Goal: Information Seeking & Learning: Compare options

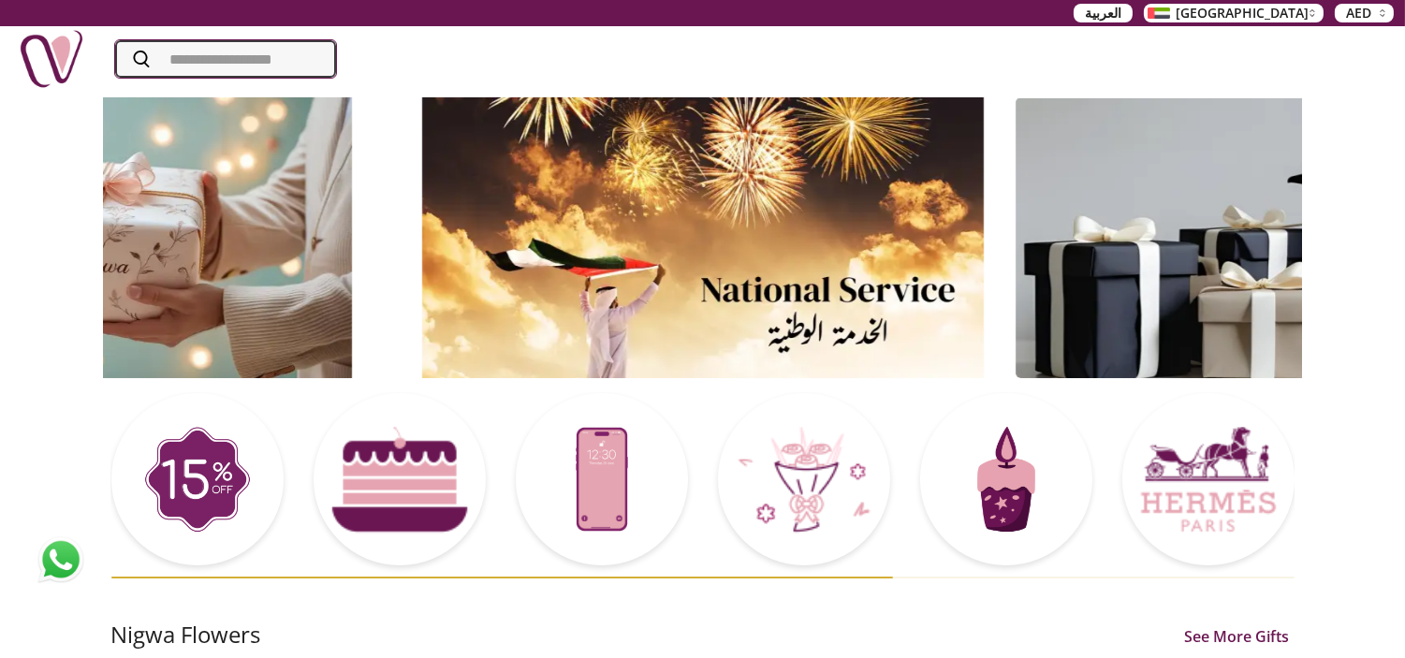
click at [254, 58] on input "Search" at bounding box center [225, 58] width 221 height 37
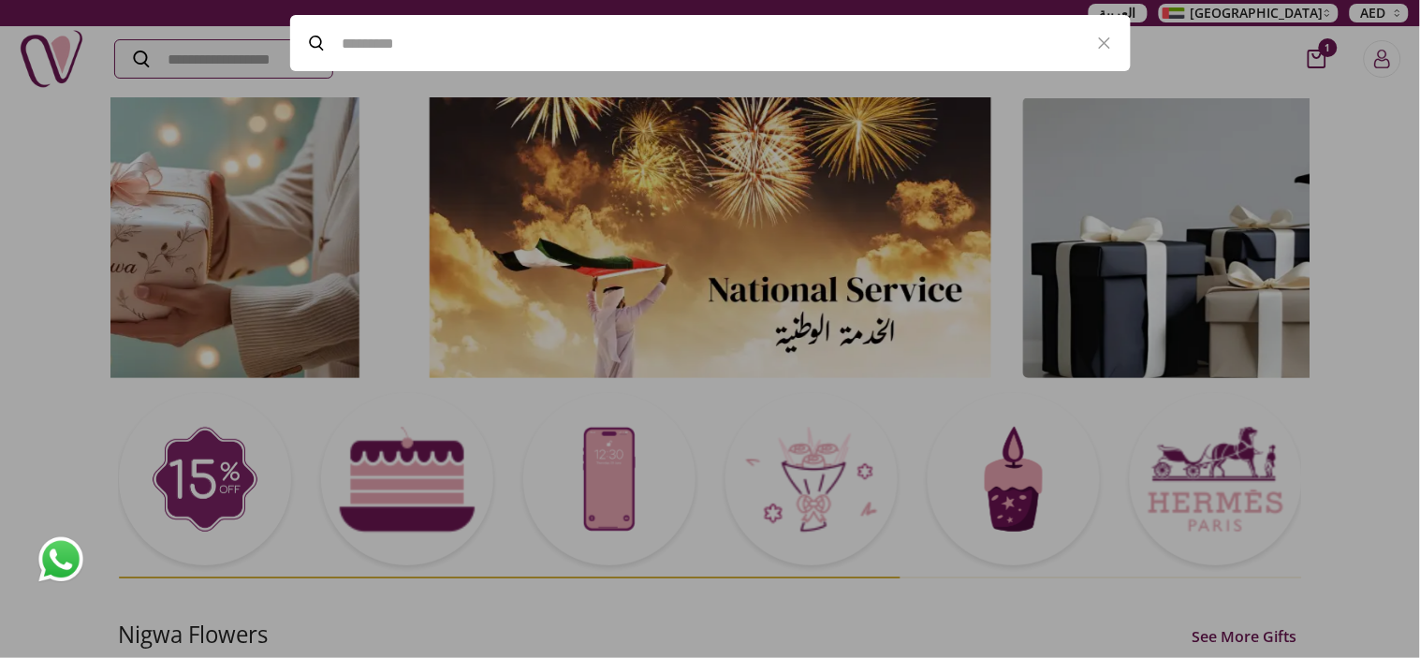
paste input "*****"
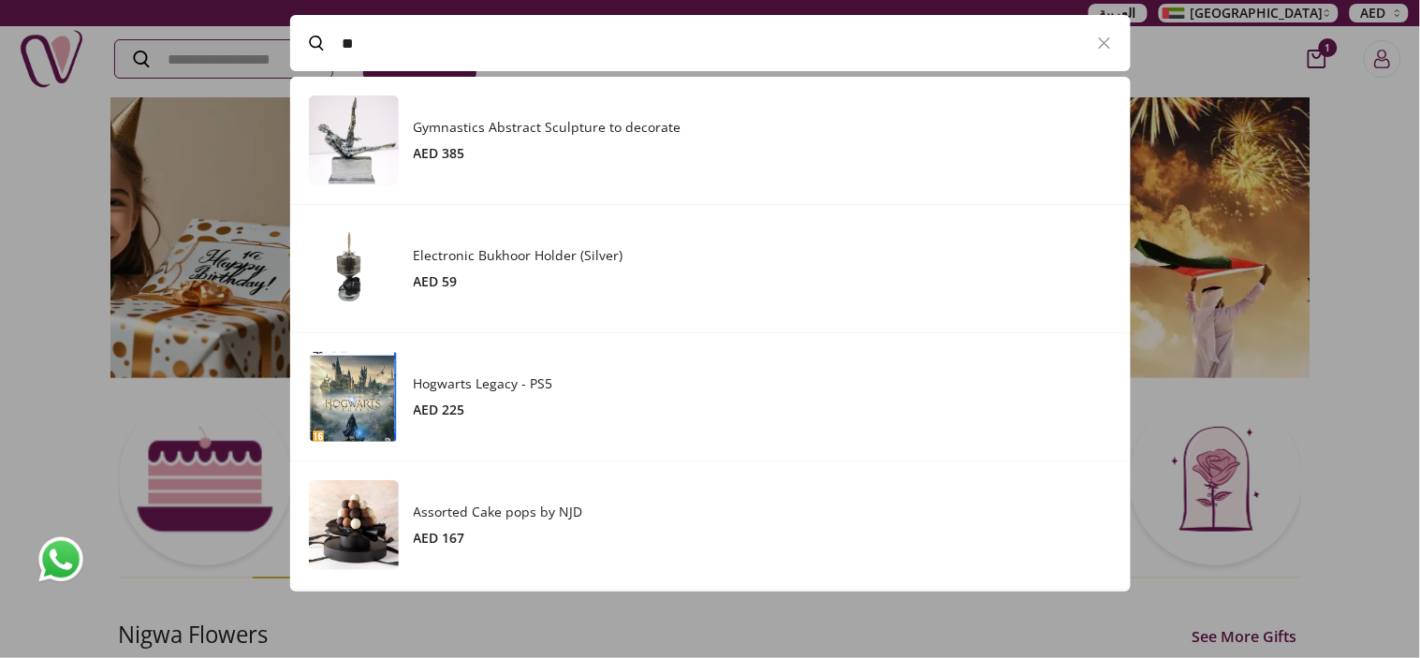
click at [1404, 159] on div at bounding box center [710, 329] width 1420 height 658
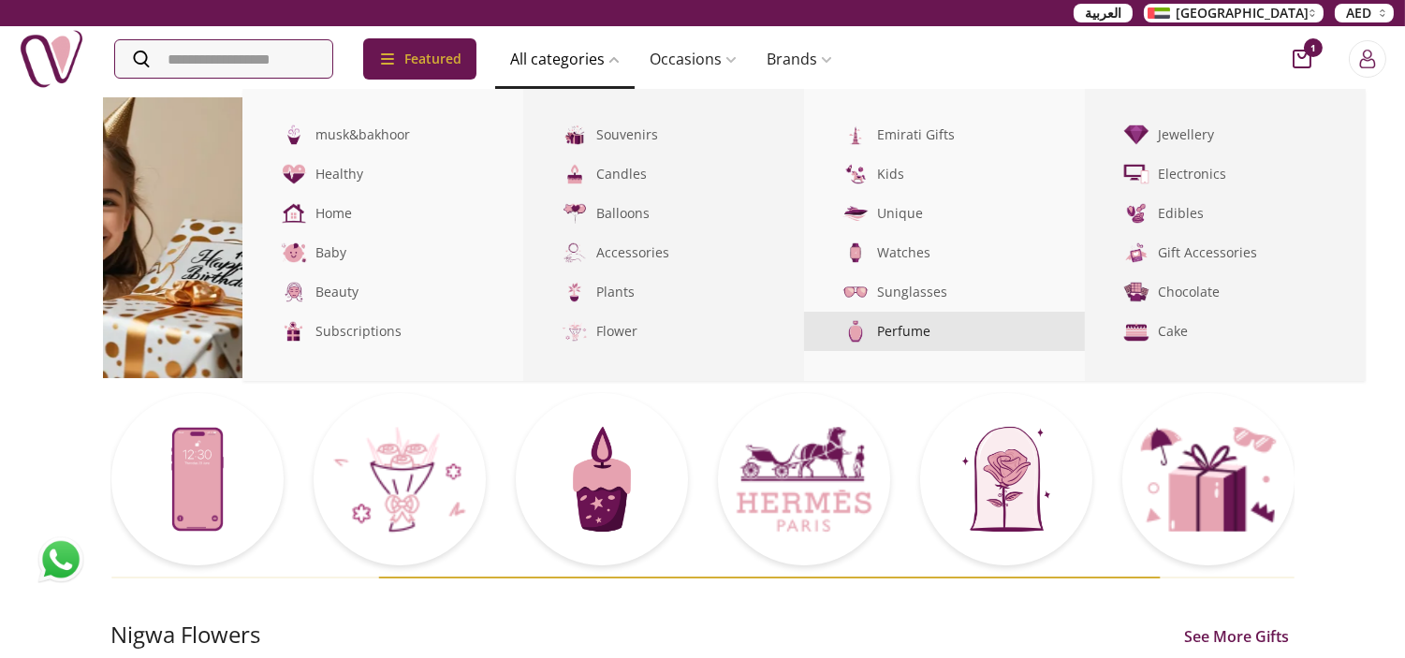
click at [959, 343] on link "Perfume" at bounding box center [944, 331] width 281 height 39
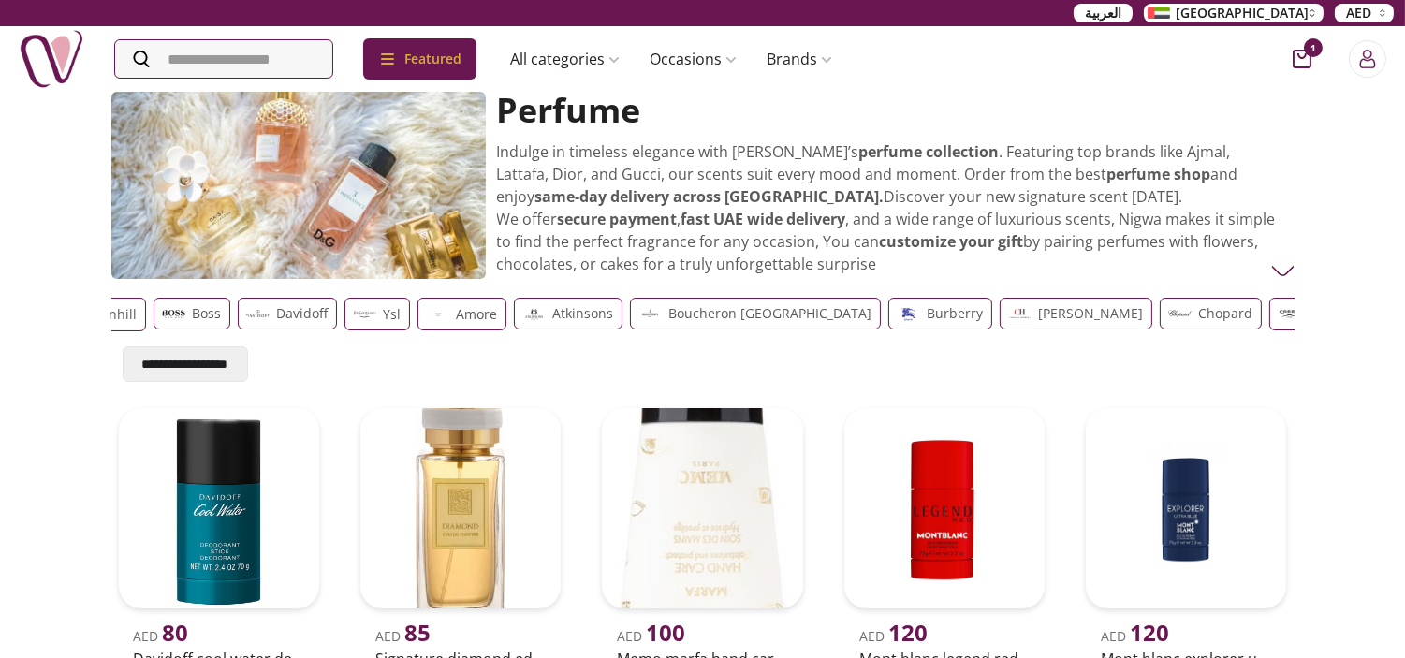
drag, startPoint x: 1011, startPoint y: 320, endPoint x: 286, endPoint y: 310, distance: 724.6
click at [286, 310] on div "Guess Cartier Chanel Dunhill Boss [PERSON_NAME] ysl Amore Atkinsons Boucheron P…" at bounding box center [349, 315] width 1176 height 34
drag, startPoint x: 1236, startPoint y: 309, endPoint x: 245, endPoint y: 300, distance: 990.4
click at [436, 300] on div "Lalique" at bounding box center [483, 314] width 94 height 32
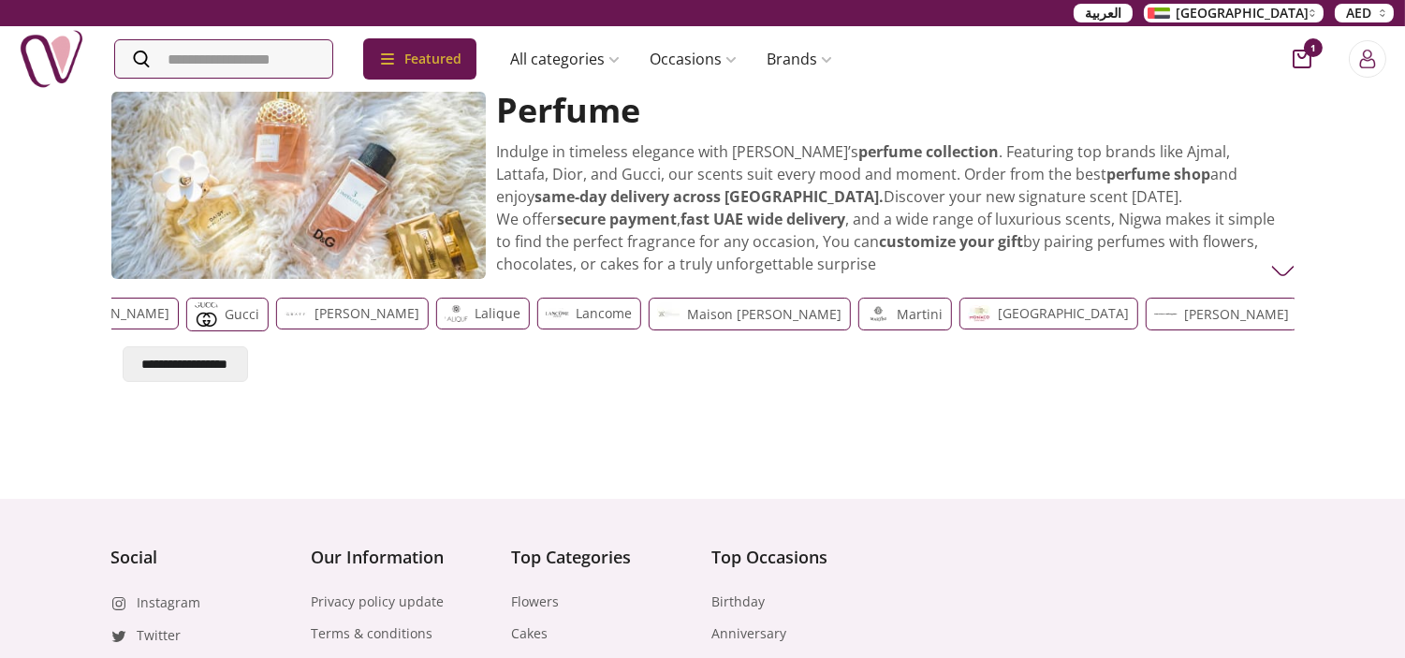
scroll to position [0, 1720]
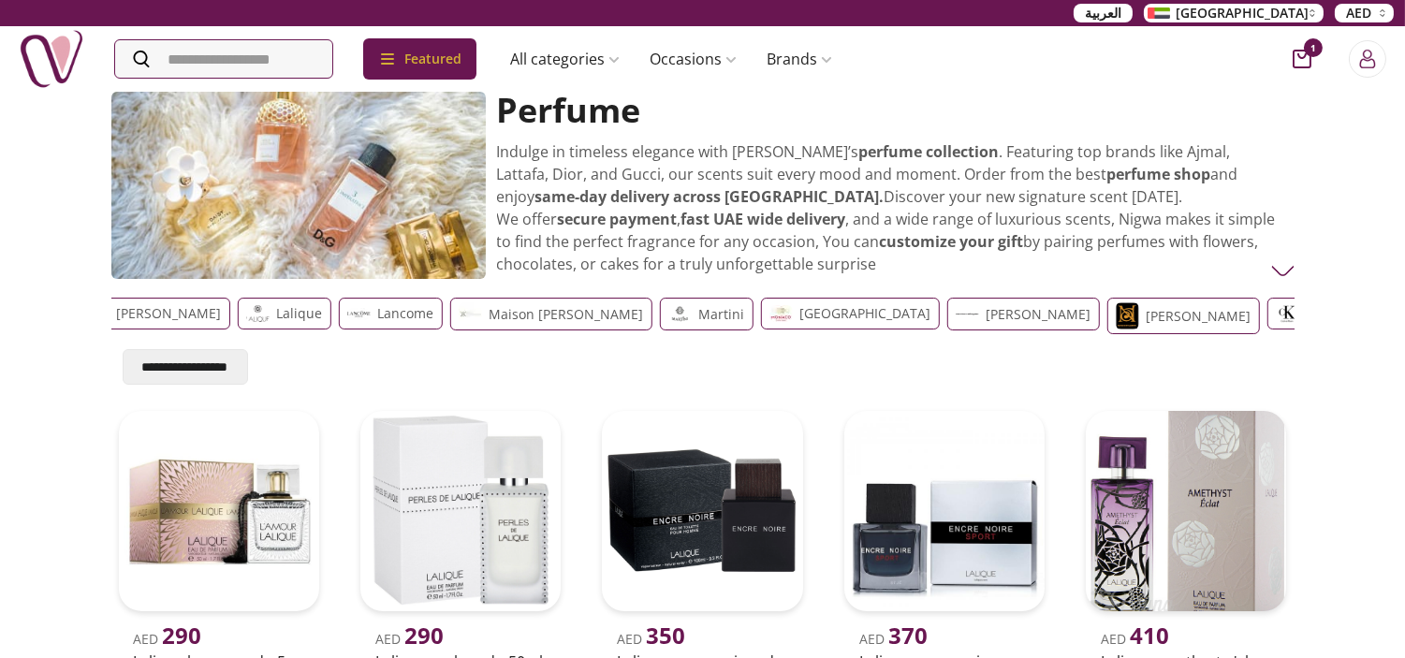
drag, startPoint x: 1213, startPoint y: 318, endPoint x: 775, endPoint y: 312, distance: 438.1
drag, startPoint x: 1220, startPoint y: 314, endPoint x: 161, endPoint y: 259, distance: 1060.0
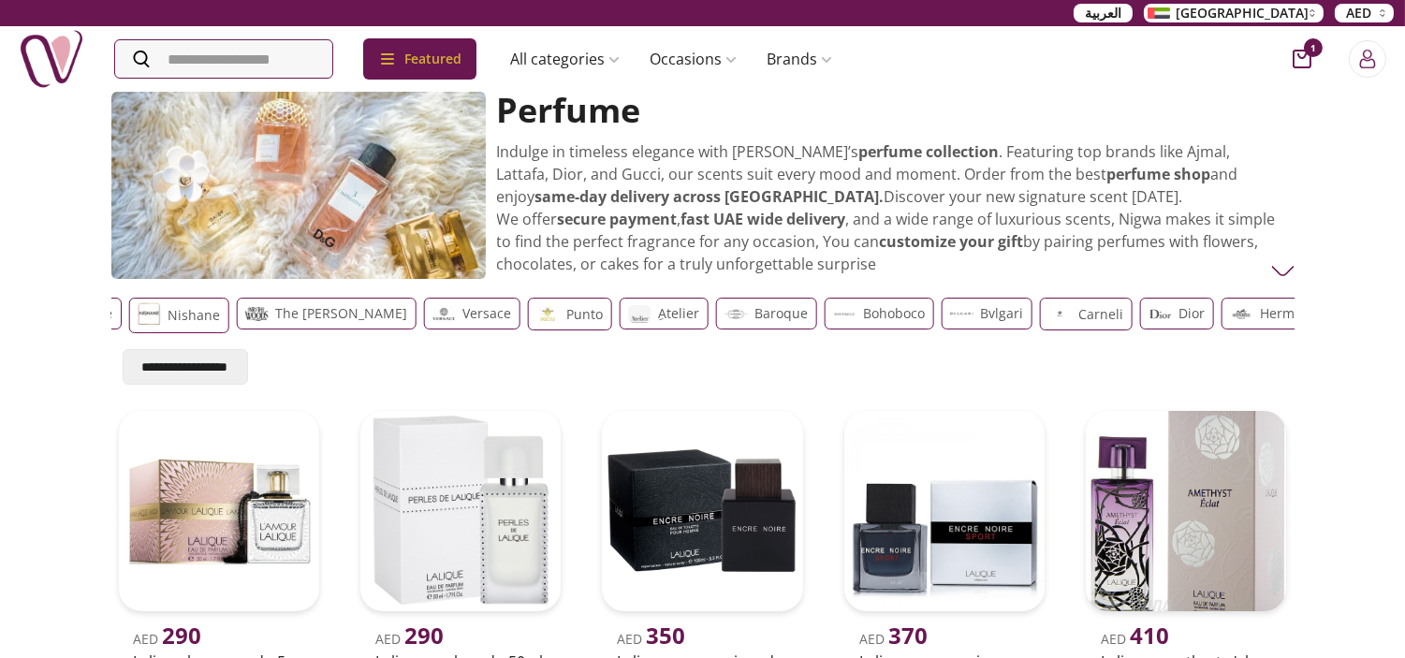
scroll to position [0, 3625]
drag, startPoint x: 1209, startPoint y: 315, endPoint x: 378, endPoint y: 328, distance: 831.3
drag, startPoint x: 1185, startPoint y: 319, endPoint x: 334, endPoint y: 344, distance: 851.2
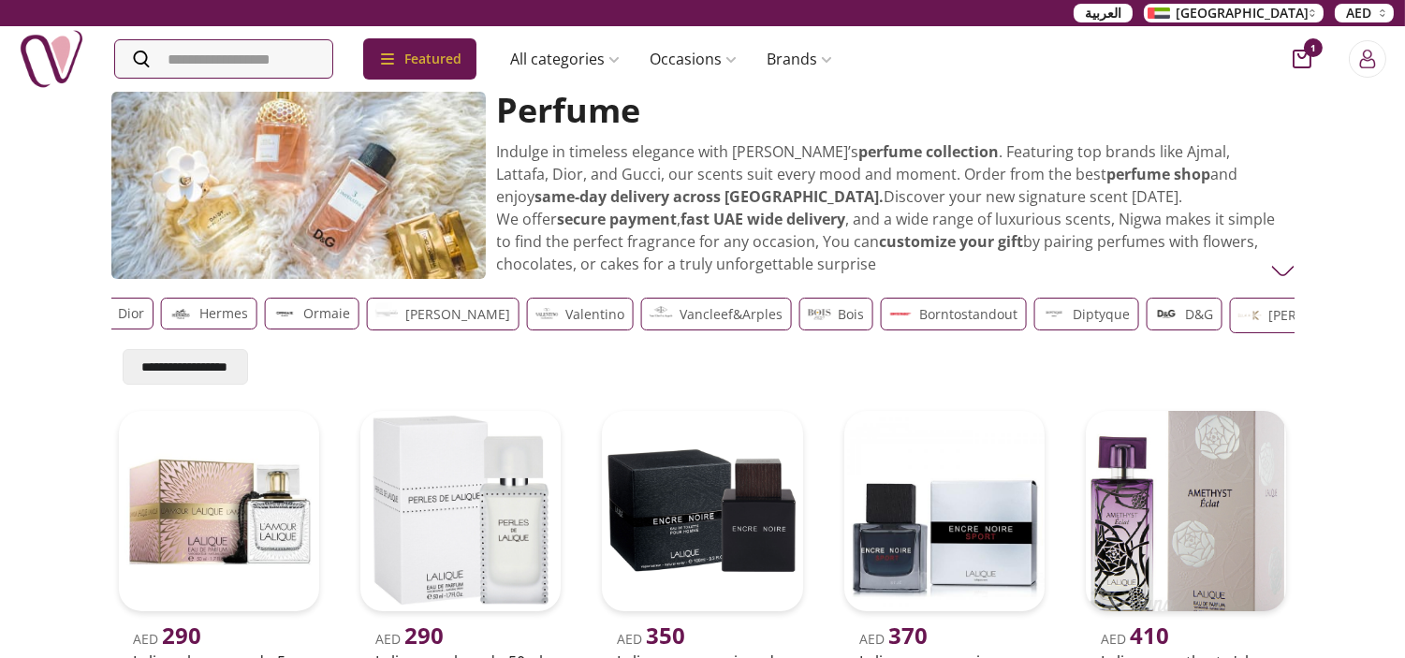
click at [334, 344] on div "**********" at bounding box center [702, 337] width 1183 height 95
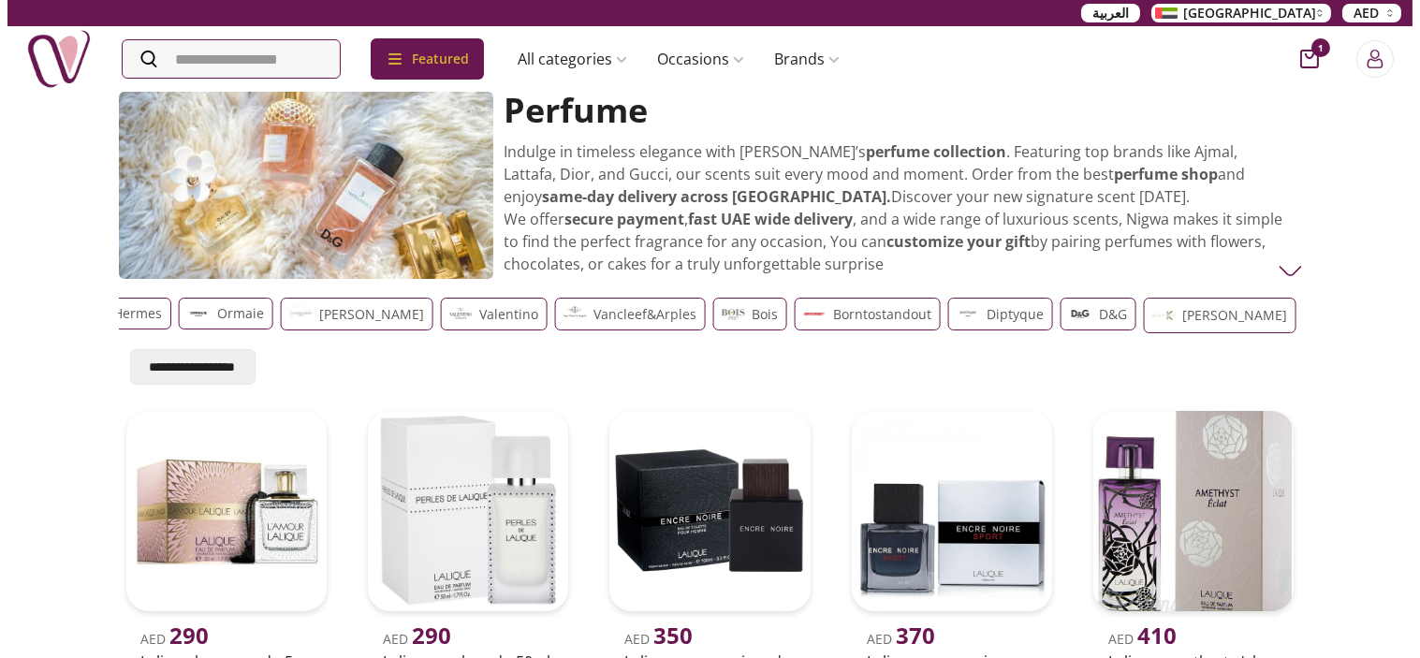
scroll to position [0, 4727]
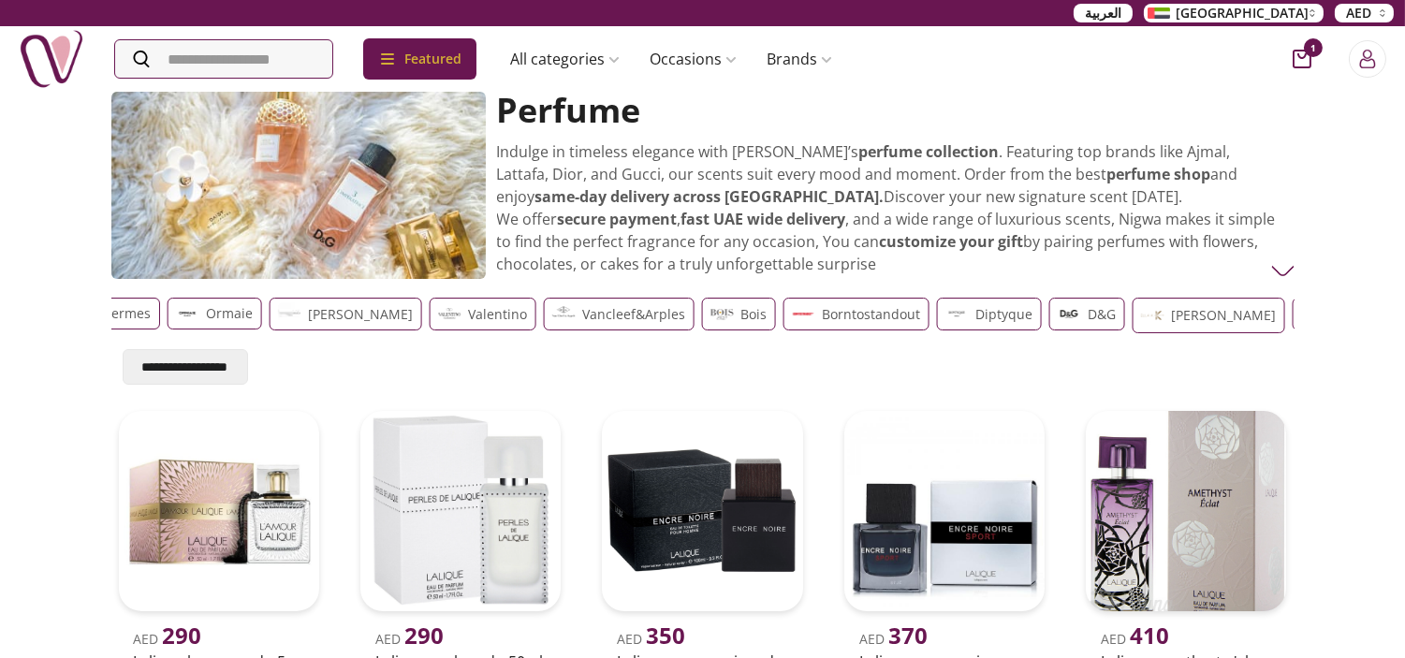
drag, startPoint x: 1175, startPoint y: 307, endPoint x: 838, endPoint y: 353, distance: 340.1
click at [838, 353] on div "**********" at bounding box center [702, 337] width 1183 height 95
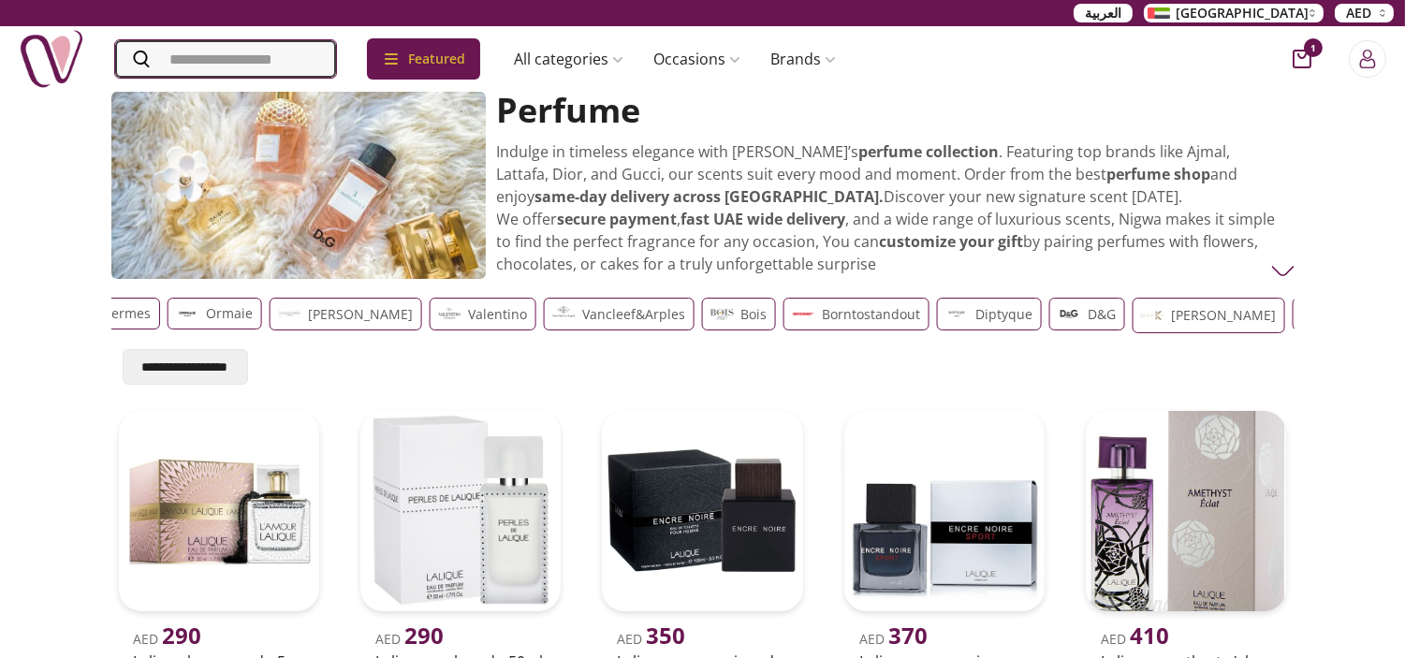
click at [174, 62] on input "Search" at bounding box center [225, 58] width 221 height 37
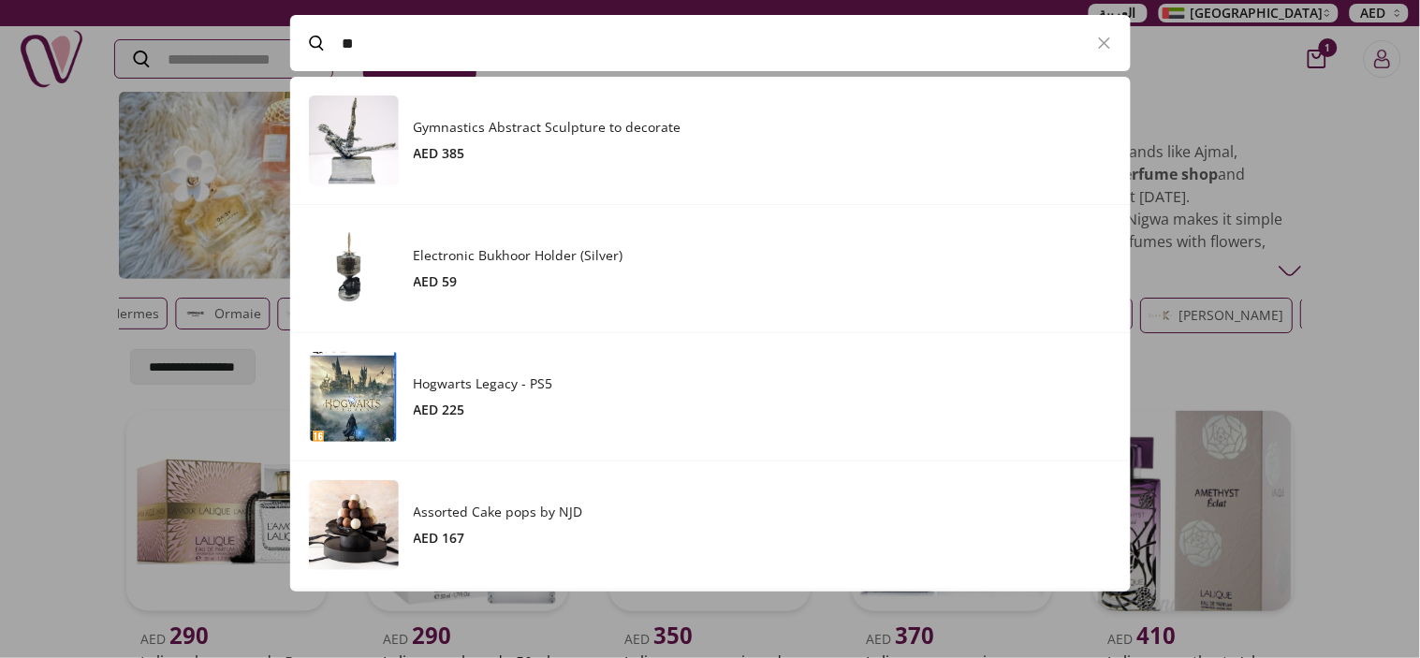
paste input "******"
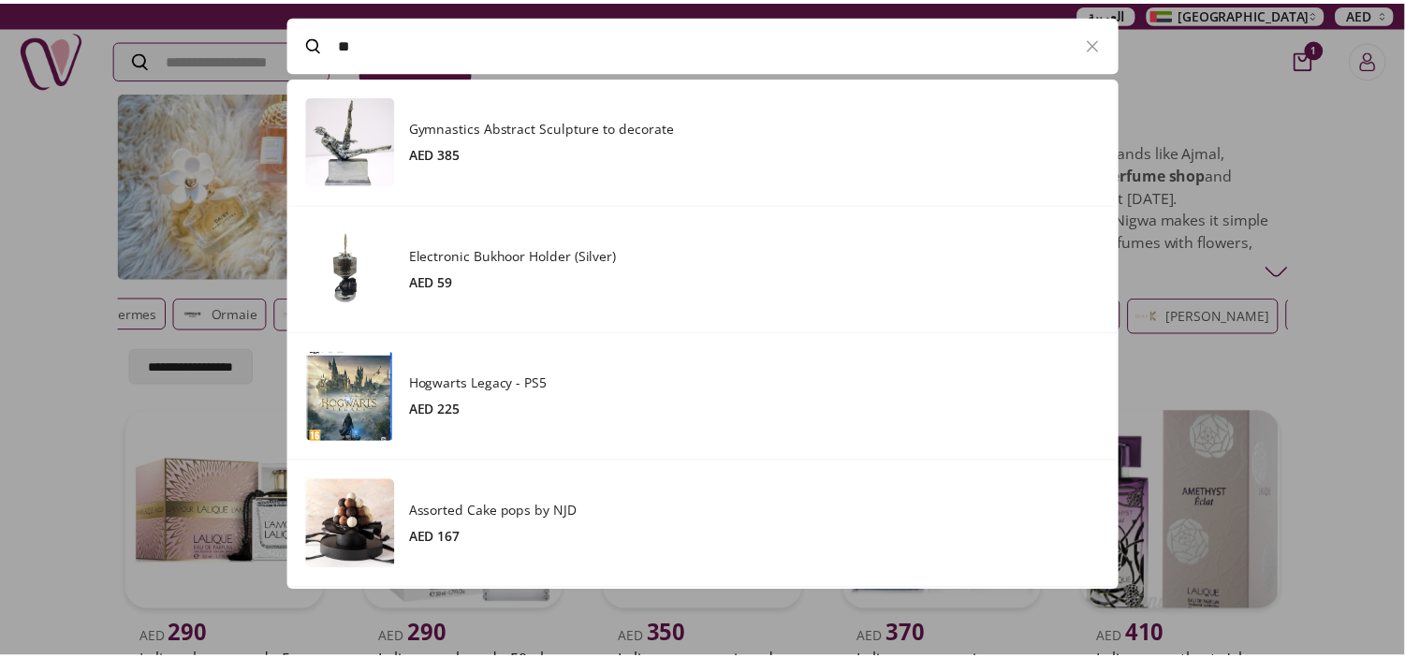
scroll to position [515, 840]
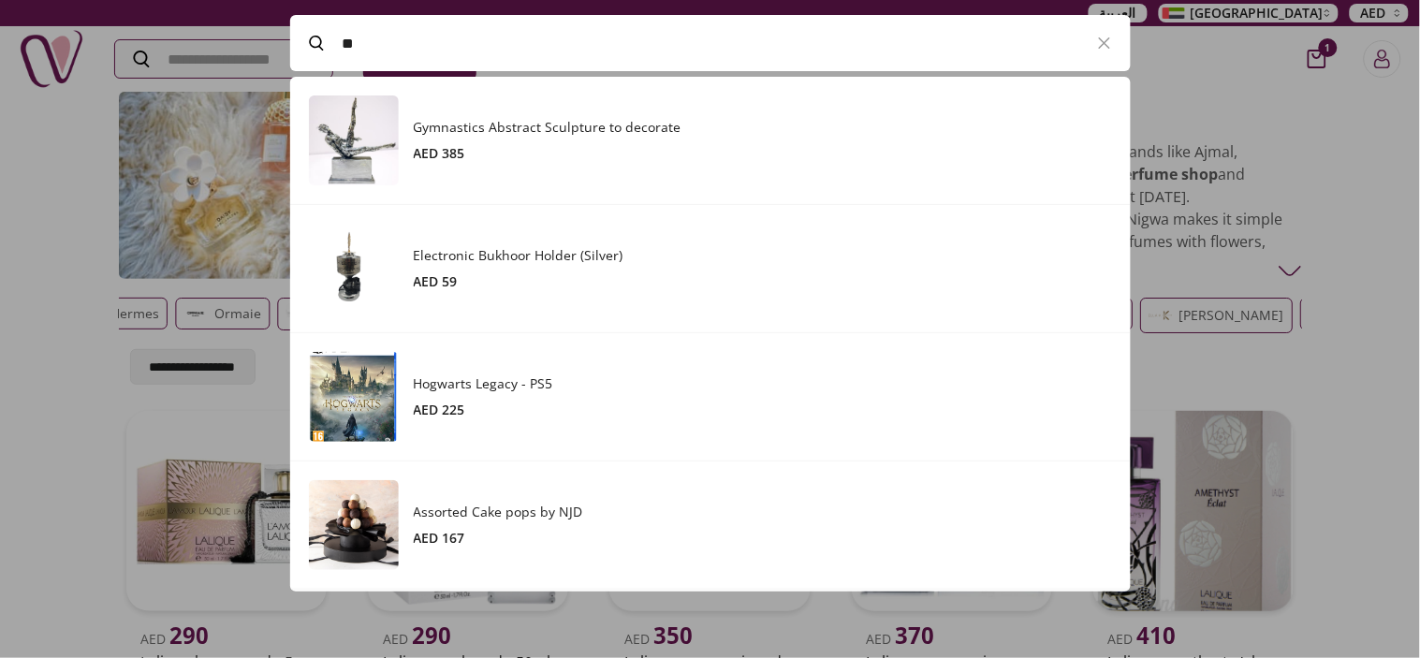
type input "*"
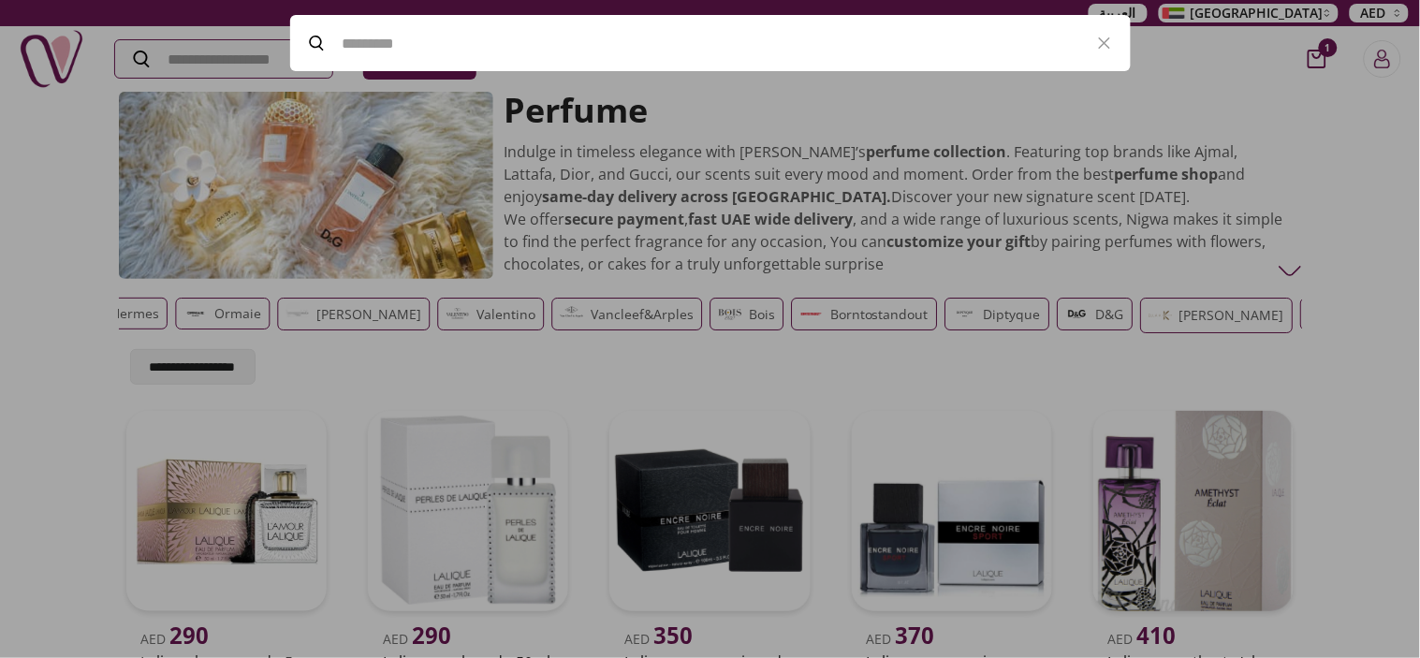
click at [49, 335] on div at bounding box center [710, 329] width 1420 height 658
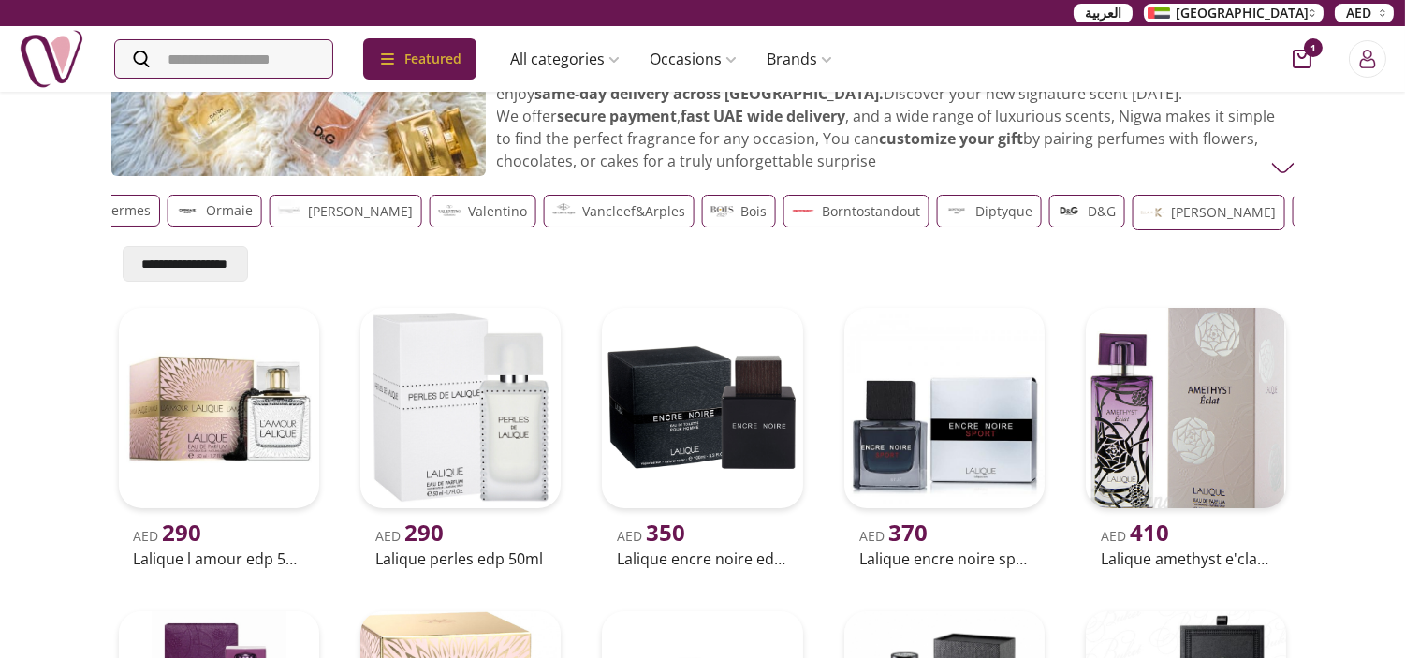
scroll to position [104, 0]
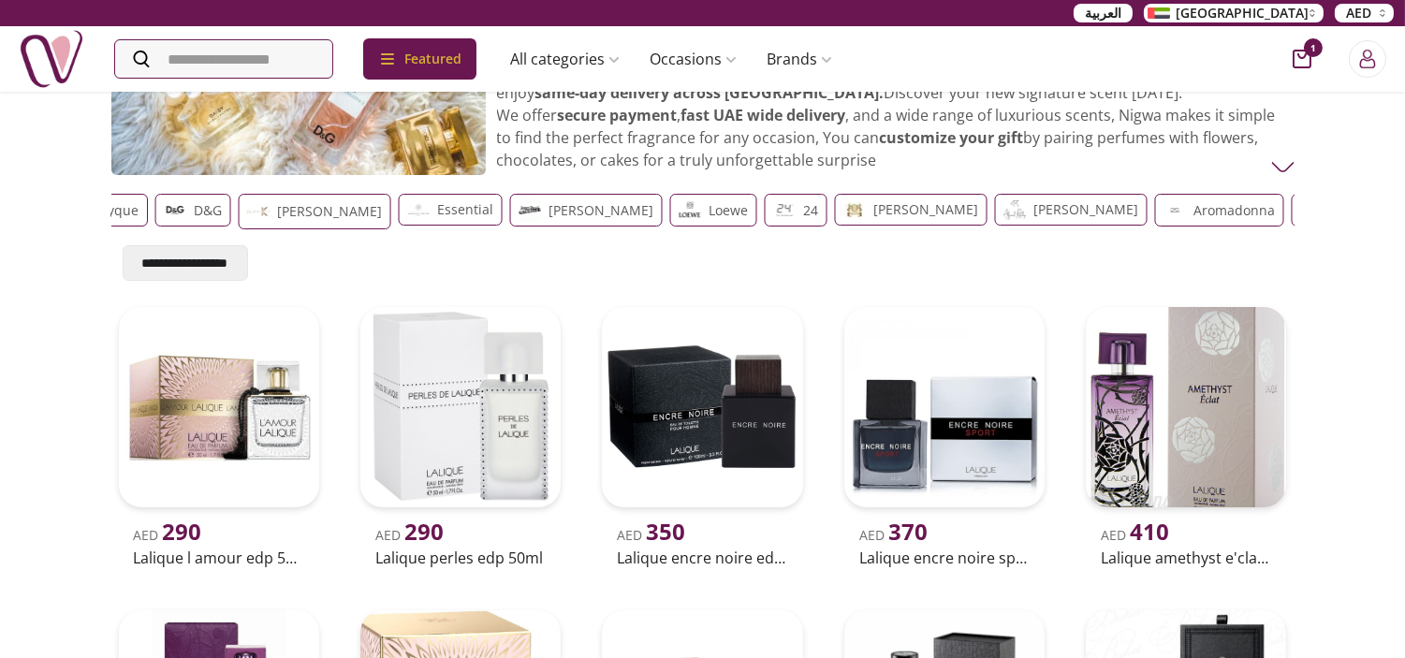
drag, startPoint x: 1098, startPoint y: 213, endPoint x: 84, endPoint y: 195, distance: 1013.9
click at [84, 195] on div "Gift Category perfume Nigwa UAE Perfume Indulge in timeless elegance with [PERS…" at bounding box center [702, 620] width 1405 height 1269
drag, startPoint x: 1259, startPoint y: 204, endPoint x: 424, endPoint y: 198, distance: 835.0
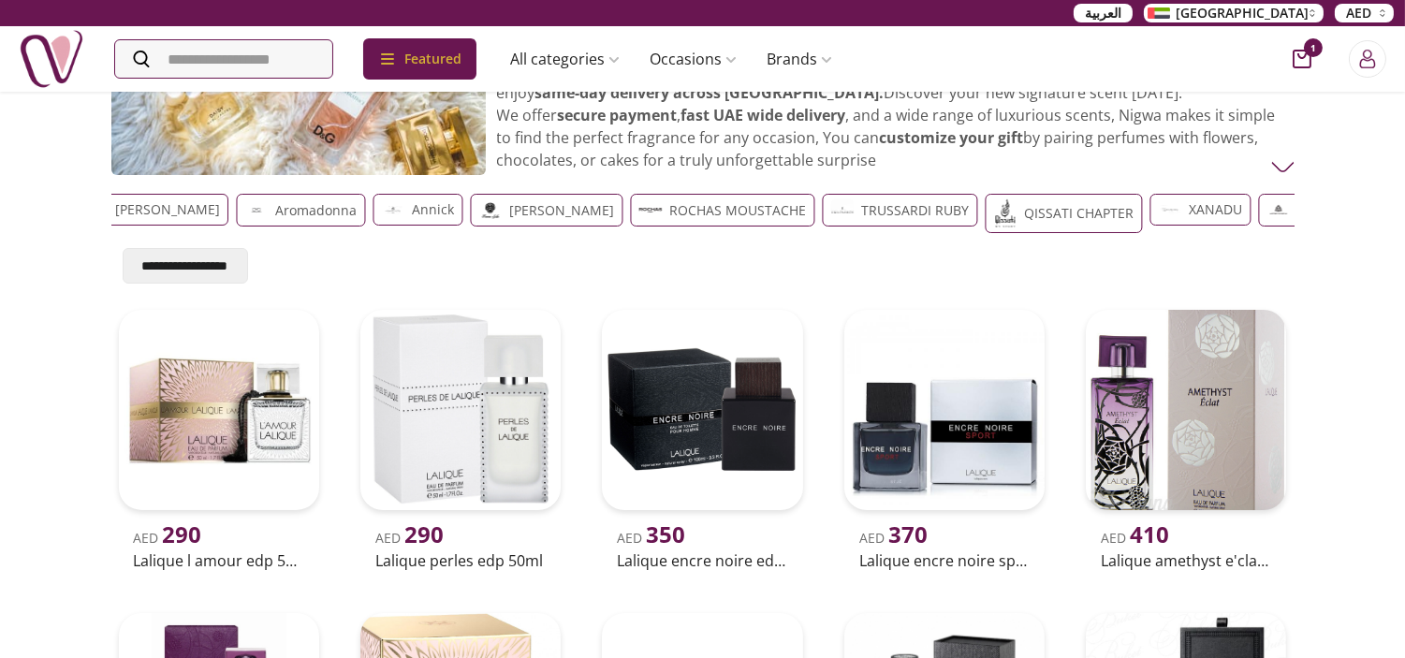
scroll to position [0, 6527]
drag, startPoint x: 338, startPoint y: 204, endPoint x: 1228, endPoint y: 219, distance: 890.3
drag, startPoint x: 298, startPoint y: 226, endPoint x: 940, endPoint y: 243, distance: 642.4
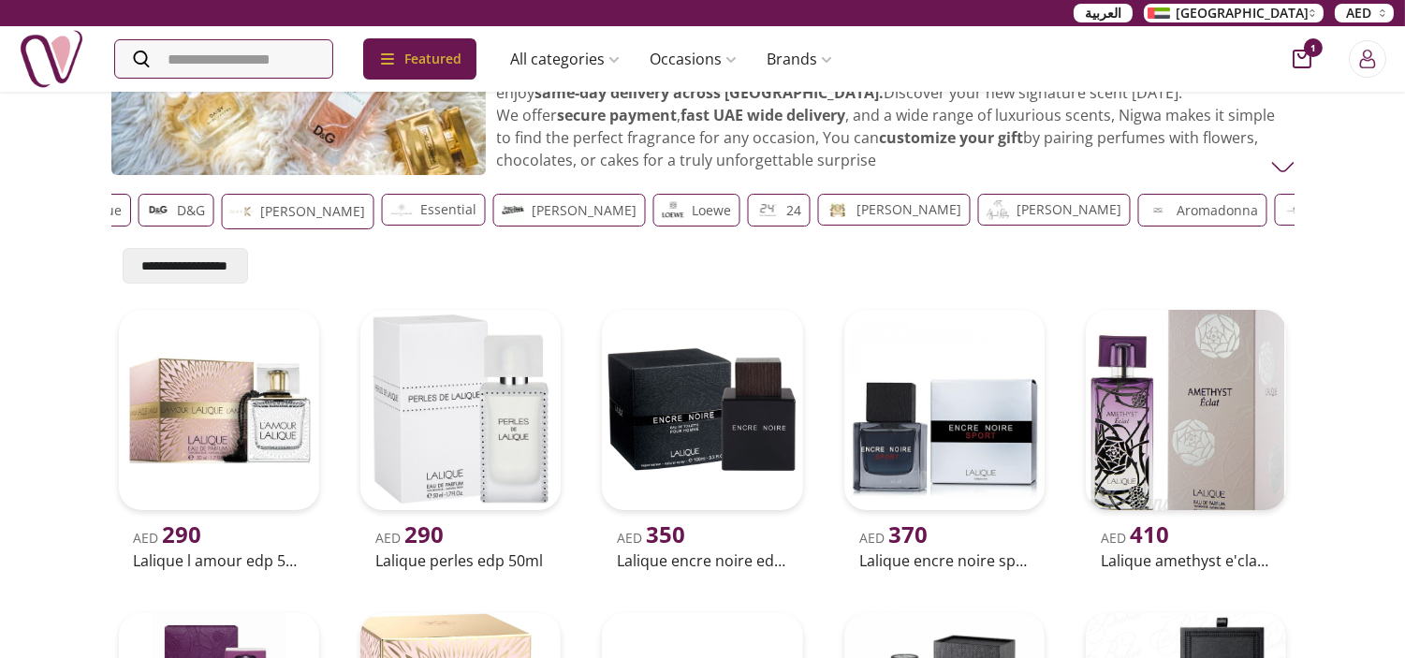
click at [940, 243] on div "**********" at bounding box center [702, 234] width 1183 height 97
drag, startPoint x: 129, startPoint y: 222, endPoint x: 536, endPoint y: 230, distance: 407.3
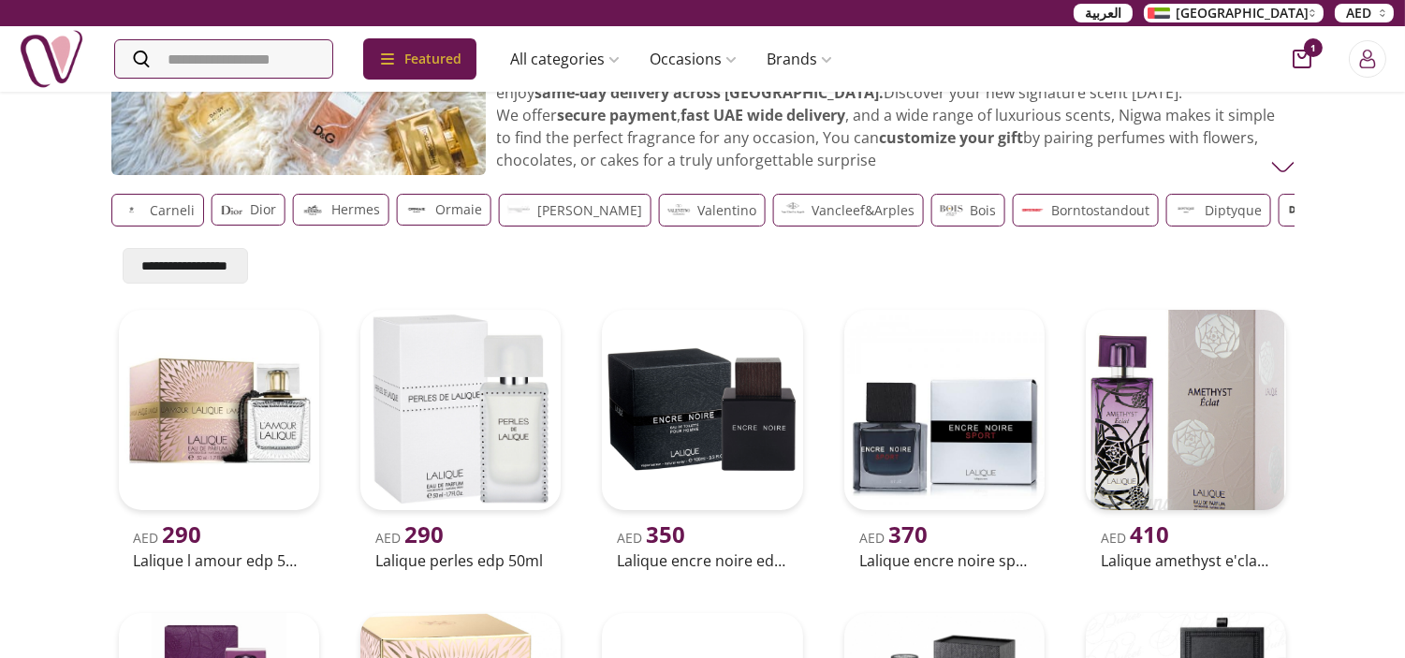
drag, startPoint x: 267, startPoint y: 209, endPoint x: 707, endPoint y: 223, distance: 440.2
drag, startPoint x: 238, startPoint y: 220, endPoint x: 704, endPoint y: 251, distance: 467.2
click at [620, 238] on div "Guess Cartier Chanel Dunhill Boss [PERSON_NAME] ysl Amore Atkinsons Boucheron P…" at bounding box center [702, 213] width 1183 height 54
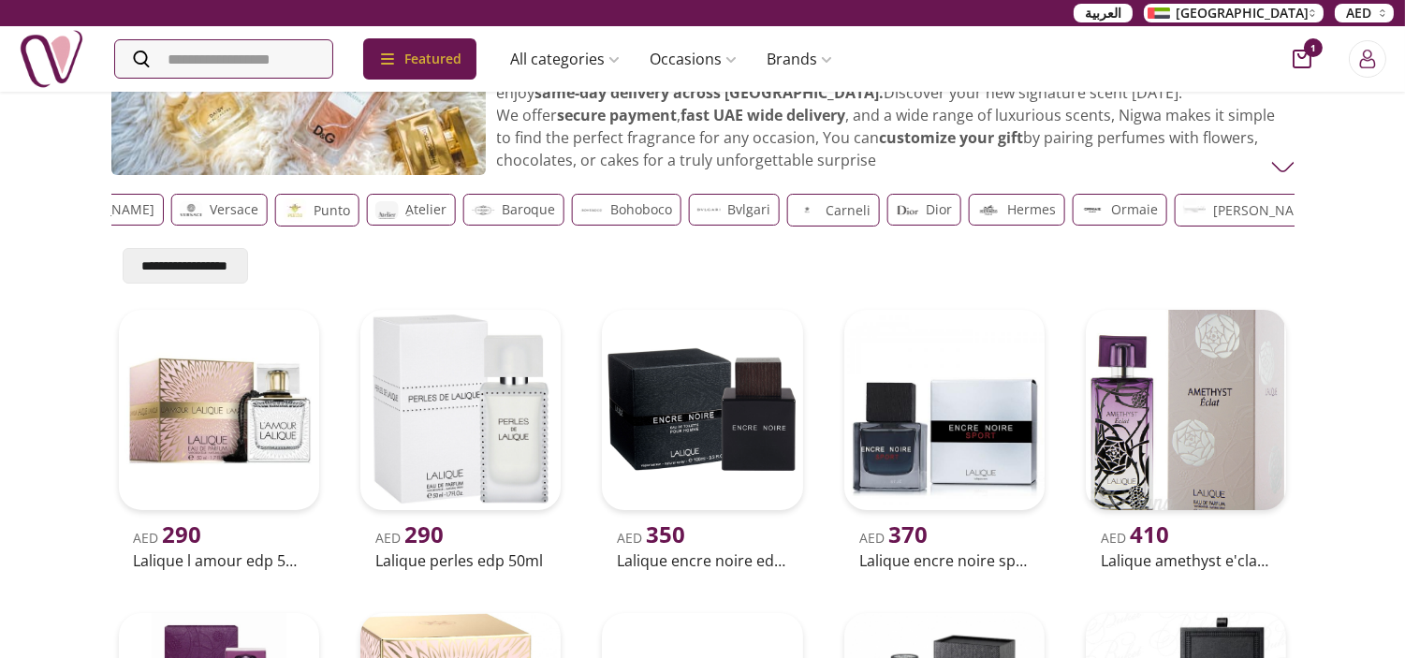
scroll to position [0, 3814]
drag, startPoint x: 235, startPoint y: 211, endPoint x: 685, endPoint y: 238, distance: 451.0
drag, startPoint x: 249, startPoint y: 223, endPoint x: 987, endPoint y: 247, distance: 738.0
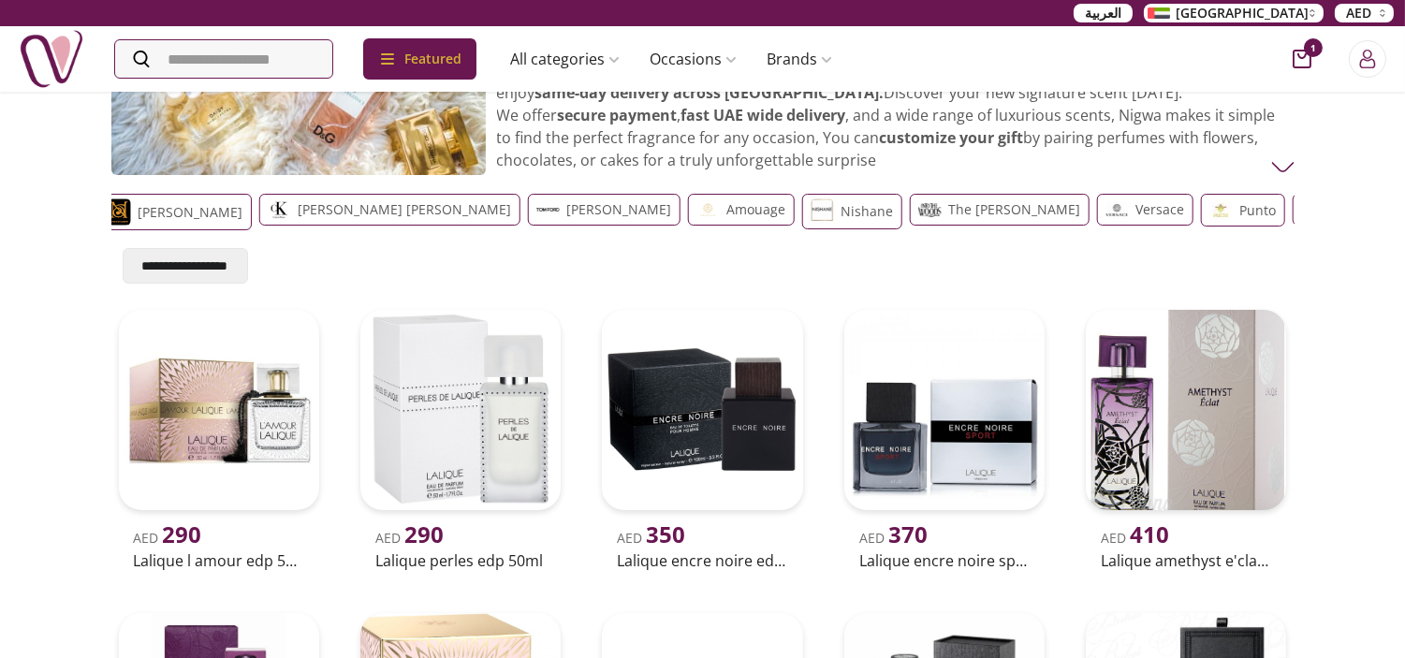
click at [987, 247] on div "**********" at bounding box center [702, 234] width 1183 height 97
drag, startPoint x: 307, startPoint y: 225, endPoint x: 994, endPoint y: 217, distance: 687.1
click at [992, 218] on div "Guess Cartier Chanel Dunhill Boss [PERSON_NAME] ysl Amore Atkinsons Boucheron P…" at bounding box center [702, 213] width 1183 height 54
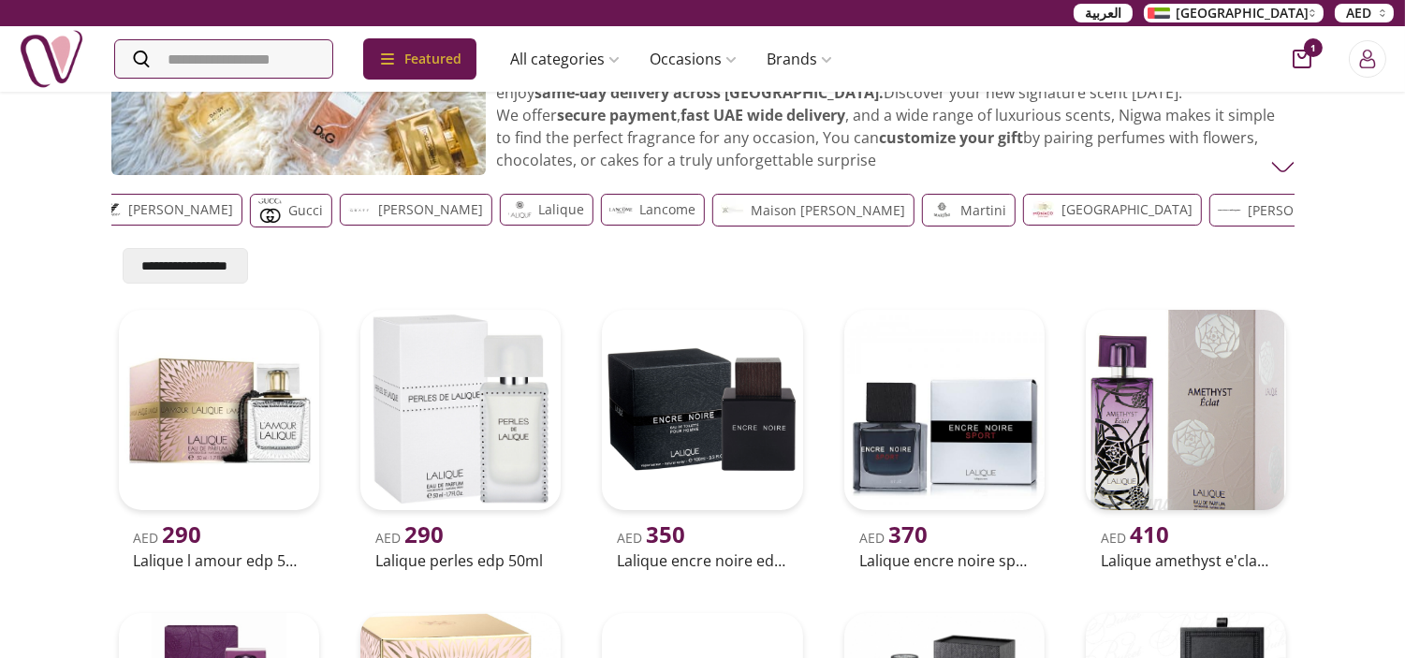
drag, startPoint x: 270, startPoint y: 220, endPoint x: 1179, endPoint y: 223, distance: 909.8
drag, startPoint x: 362, startPoint y: 215, endPoint x: 1474, endPoint y: 221, distance: 1112.0
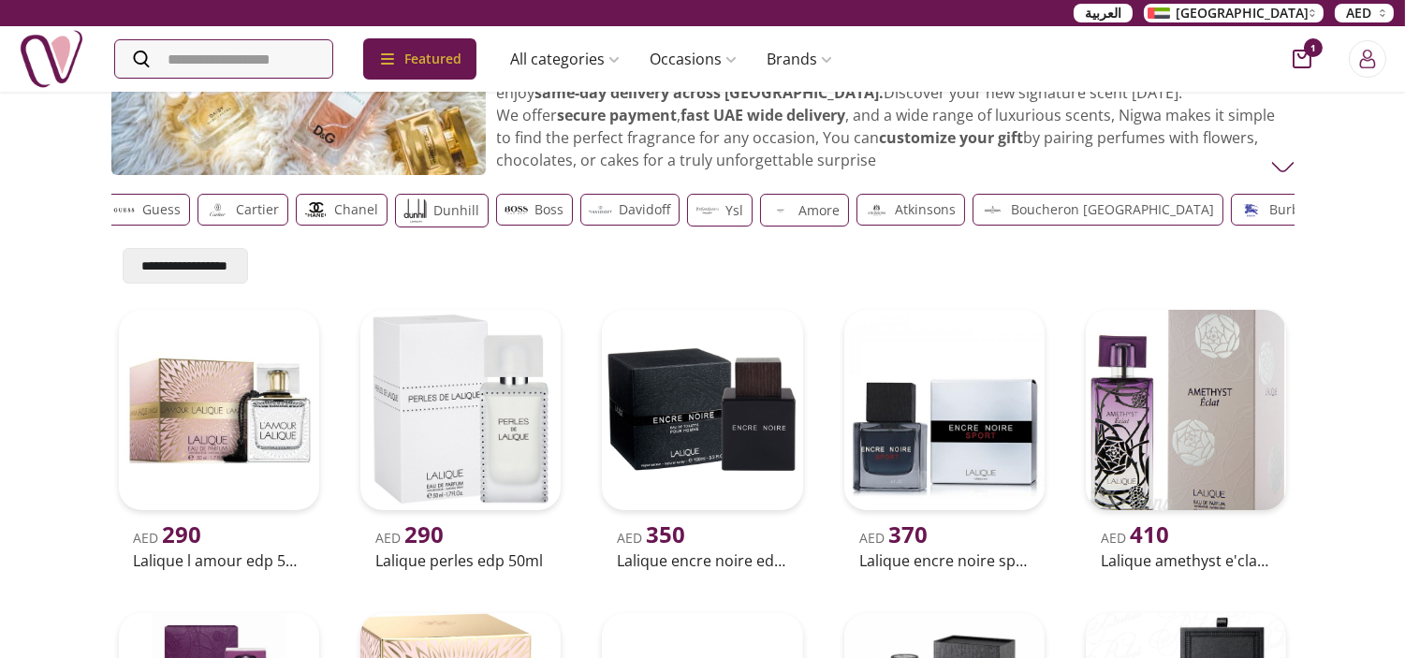
scroll to position [0, 0]
drag, startPoint x: 250, startPoint y: 215, endPoint x: 256, endPoint y: 229, distance: 15.1
click at [249, 213] on p "Cartier" at bounding box center [269, 209] width 43 height 22
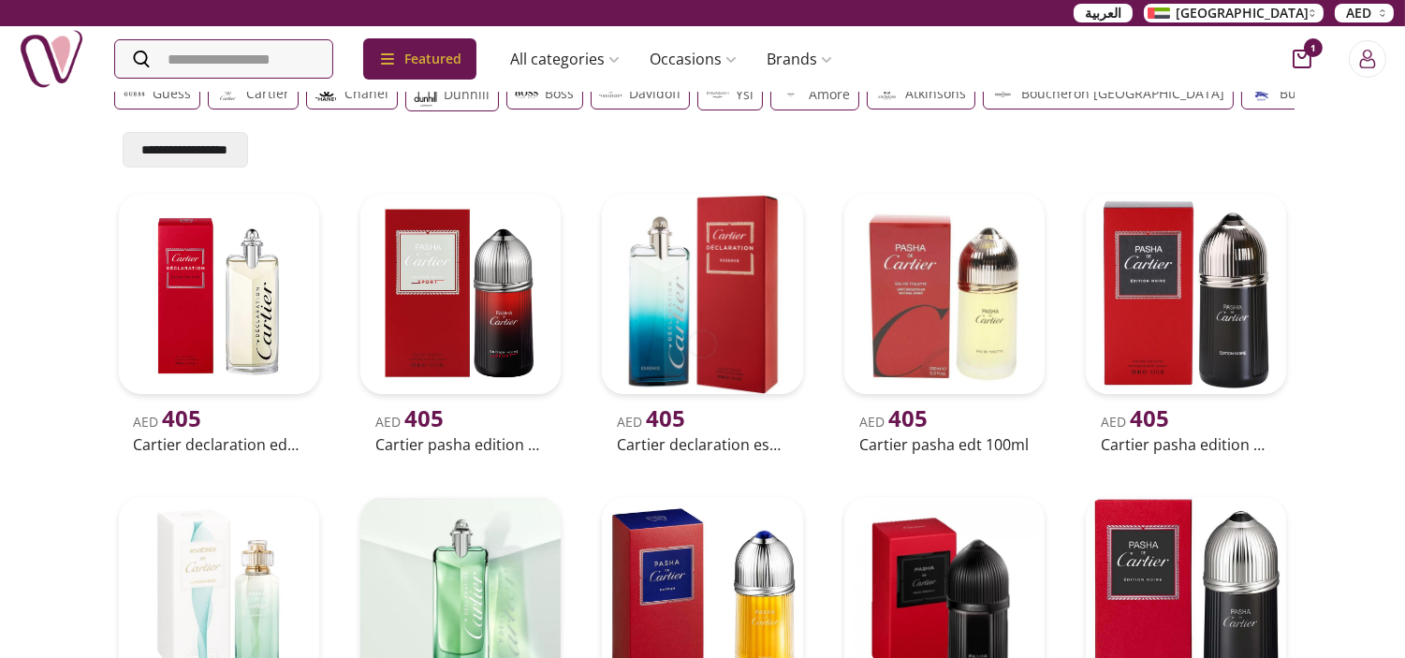
scroll to position [519, 0]
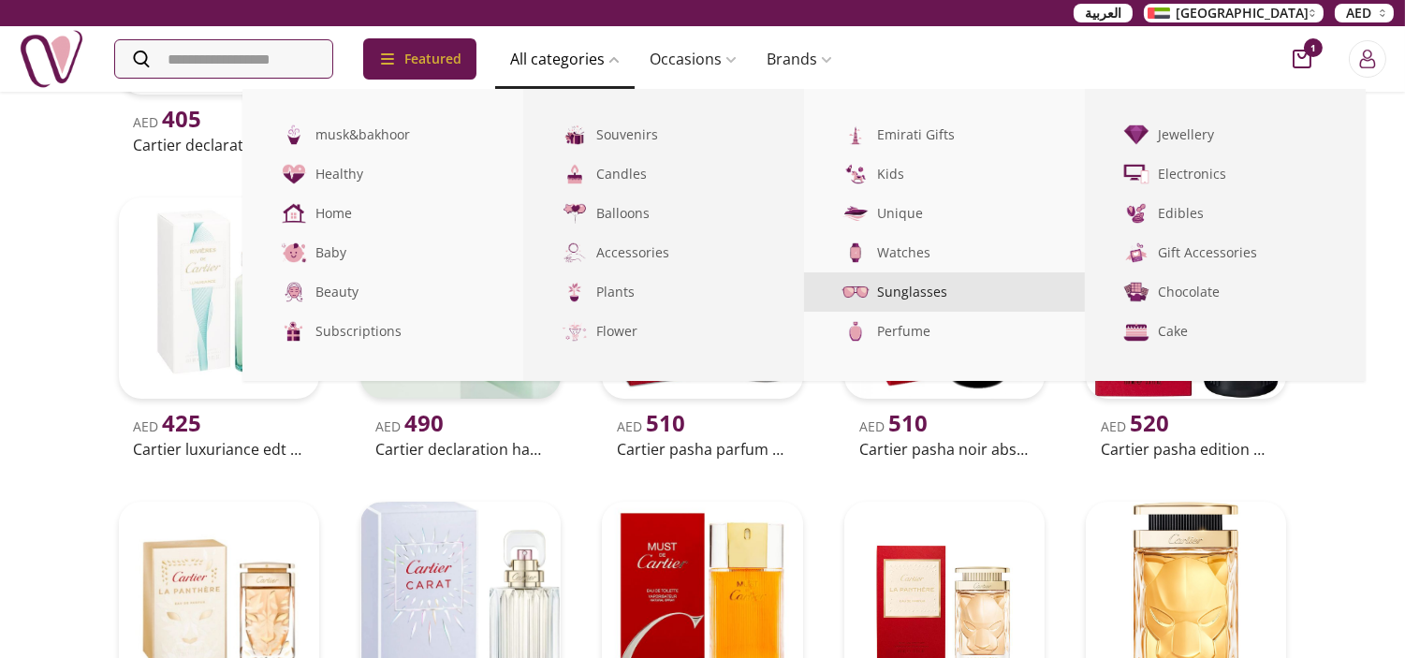
click at [939, 284] on link "Sunglasses" at bounding box center [944, 291] width 281 height 39
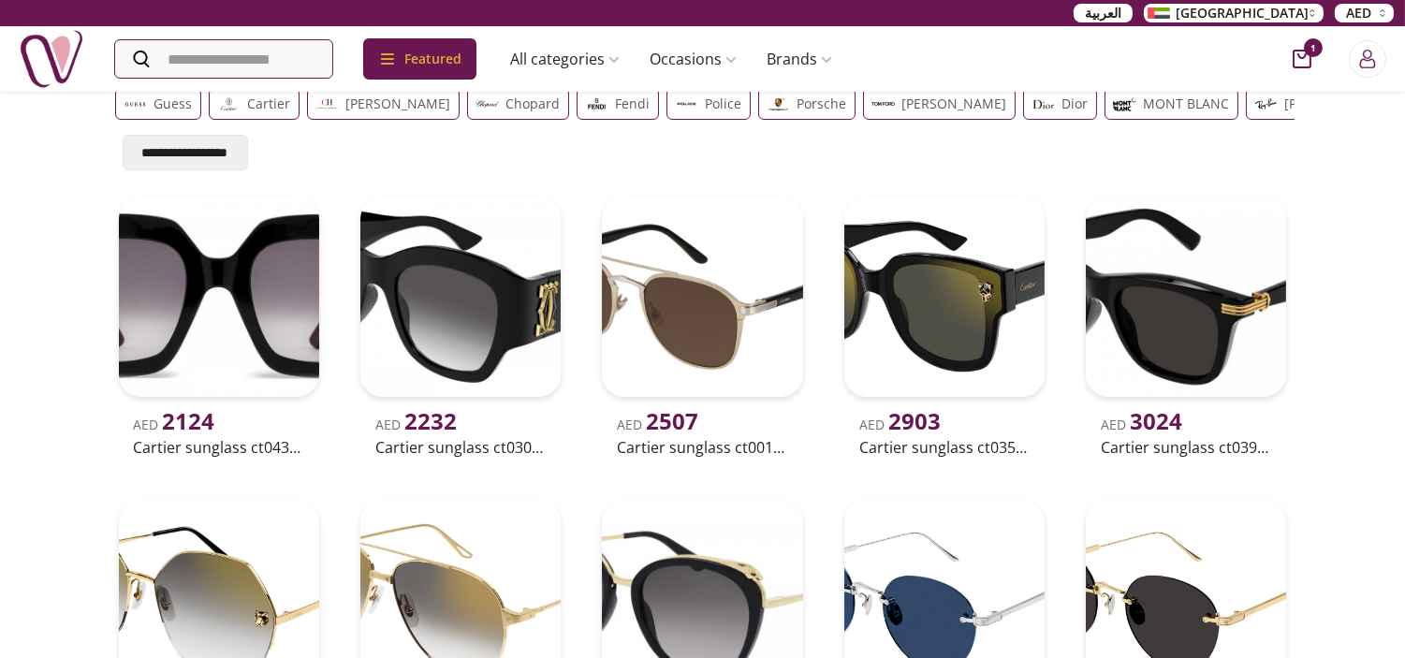
scroll to position [208, 0]
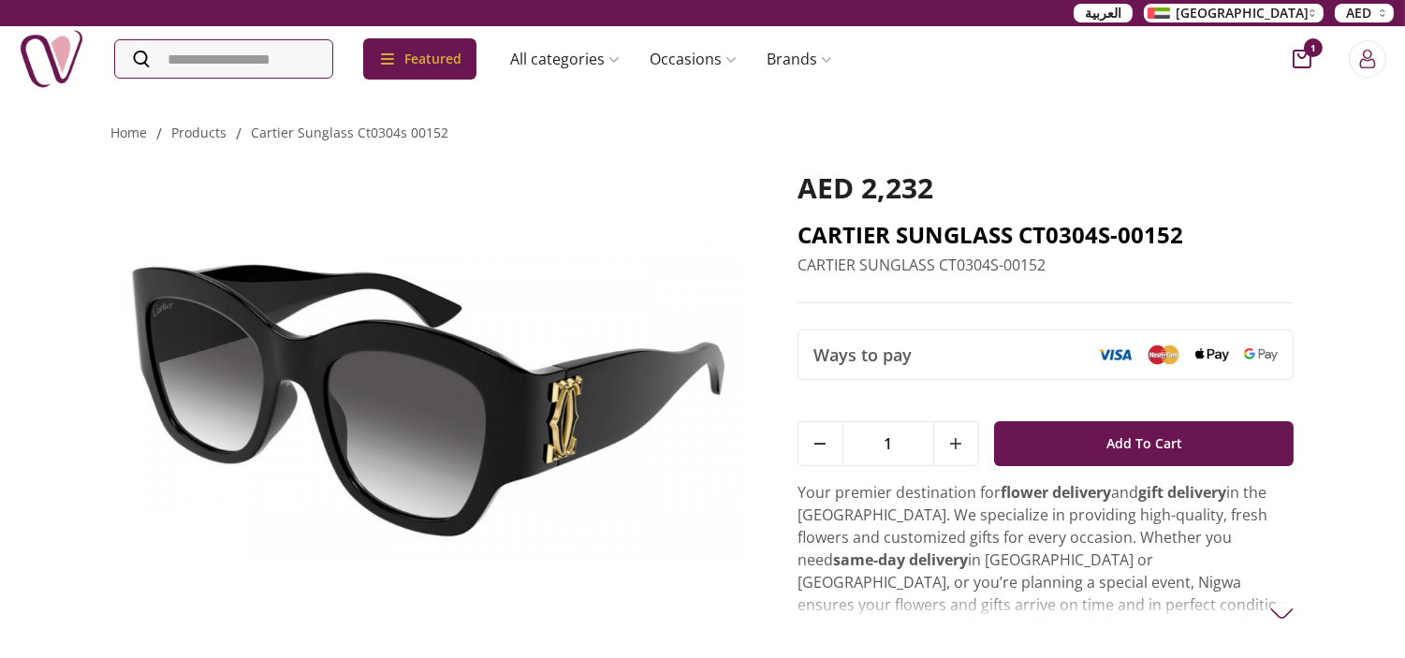
click at [1096, 241] on h2 "CARTIER SUNGLASS CT0304S-00152" at bounding box center [1045, 235] width 497 height 30
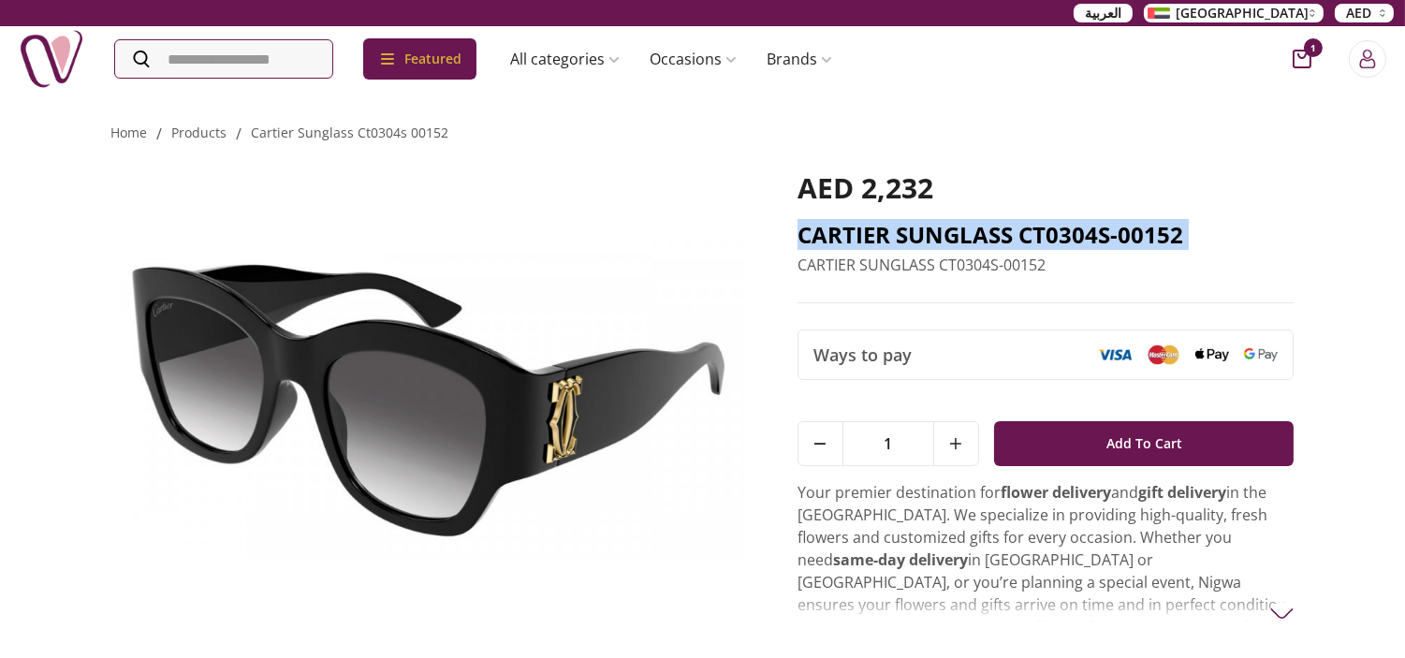
click at [1096, 241] on h2 "CARTIER SUNGLASS CT0304S-00152" at bounding box center [1045, 235] width 497 height 30
copy h2 "CARTIER SUNGLASS CT0304S-00152"
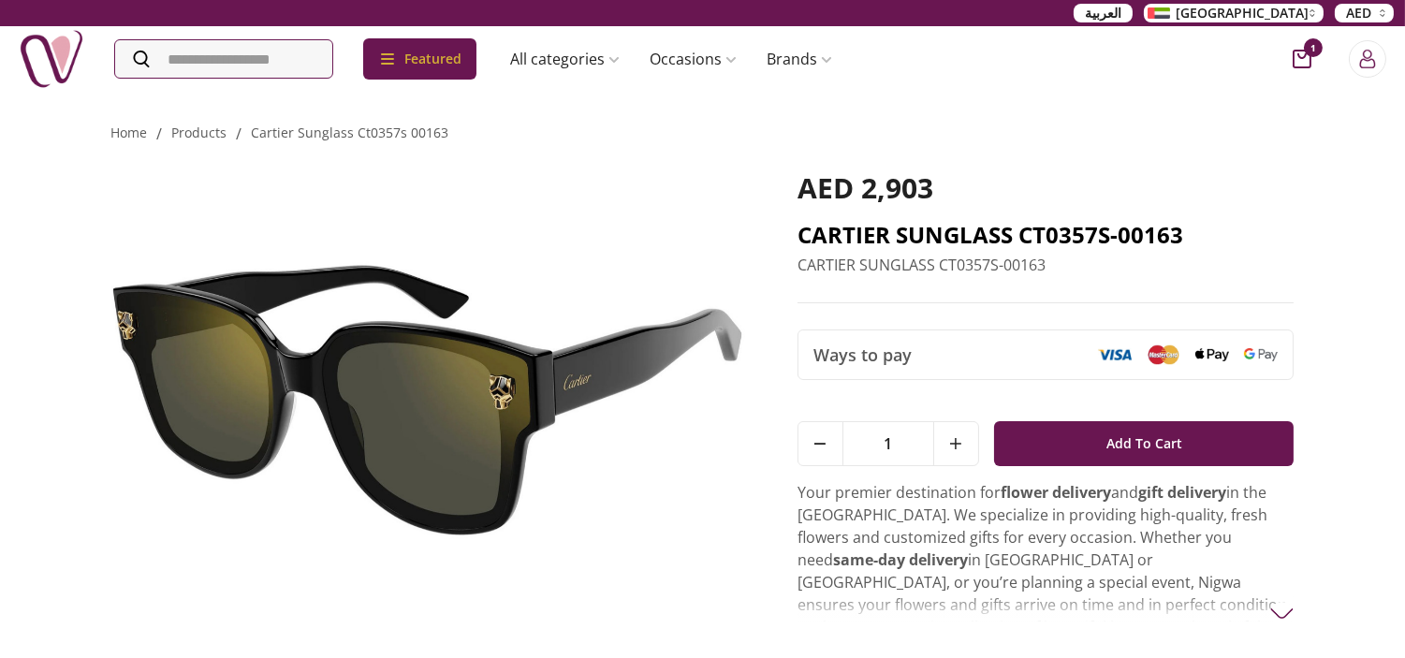
click at [976, 239] on h2 "CARTIER SUNGLASS CT0357S-00163" at bounding box center [1045, 235] width 497 height 30
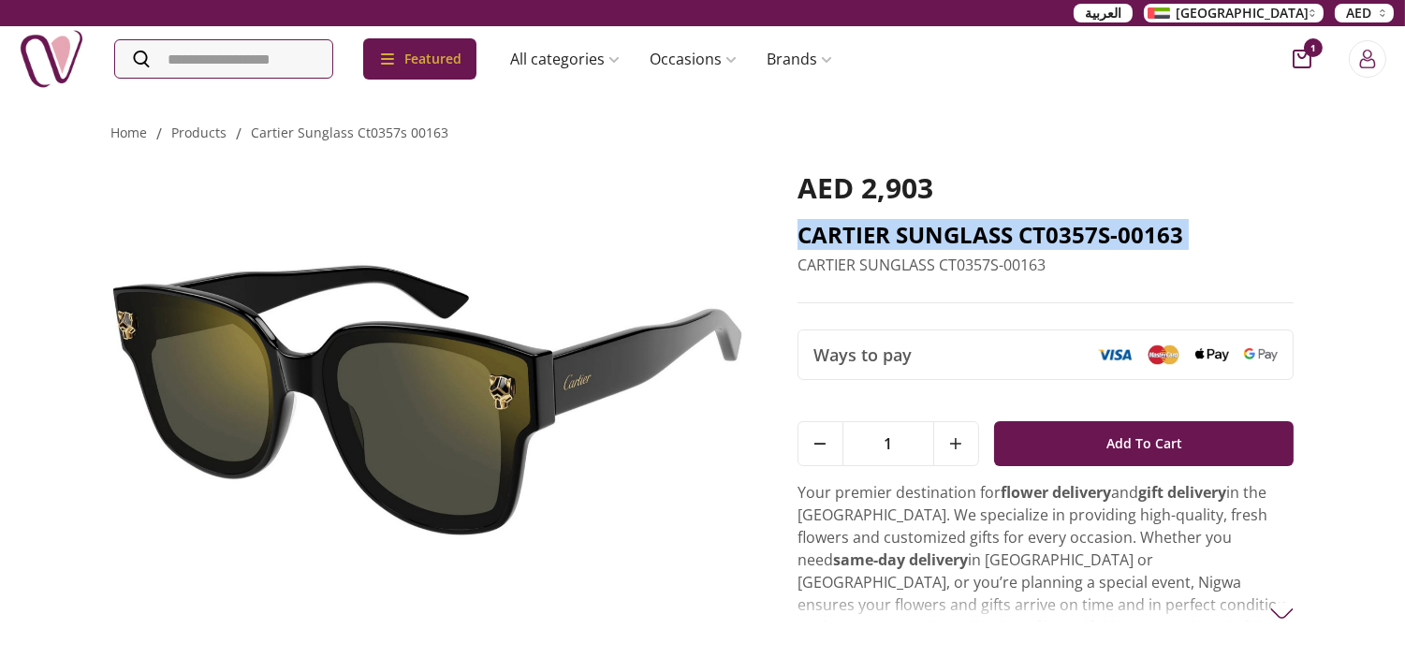
click at [976, 239] on h2 "CARTIER SUNGLASS CT0357S-00163" at bounding box center [1045, 235] width 497 height 30
copy h2 "CARTIER SUNGLASS CT0357S-00163"
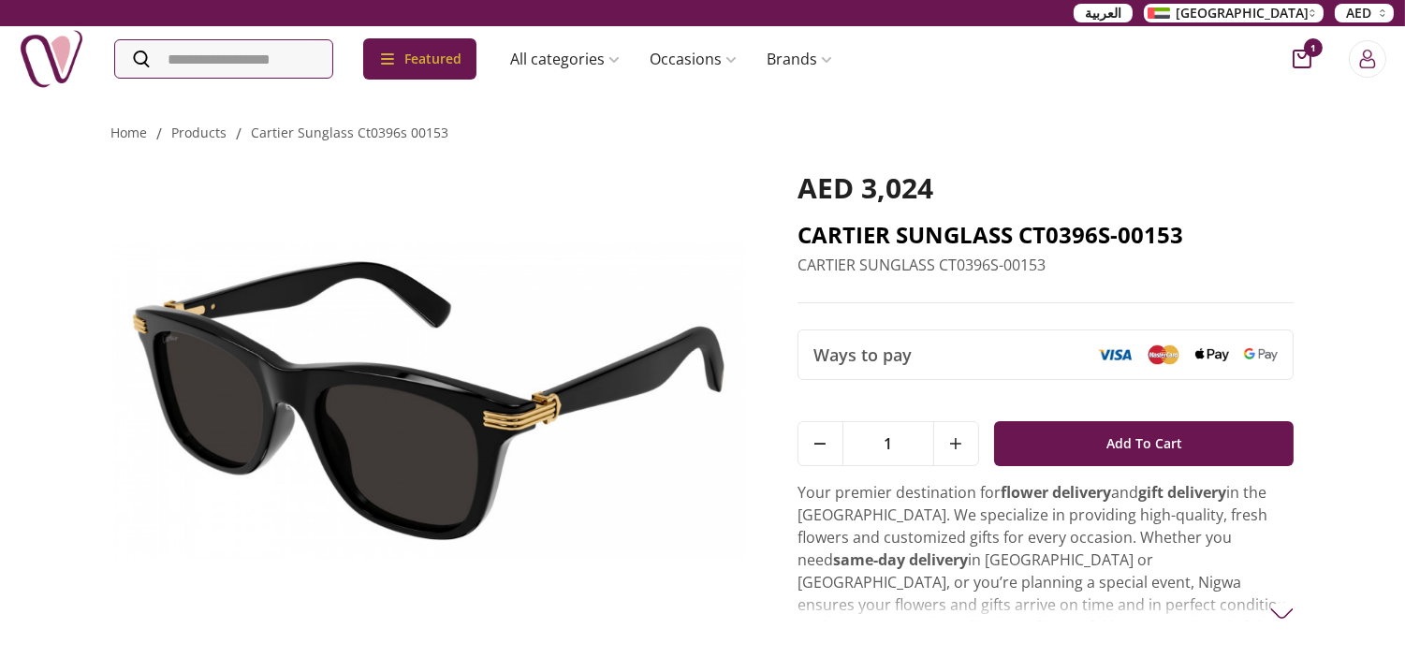
click at [1062, 227] on h2 "CARTIER SUNGLASS CT0396S-00153" at bounding box center [1045, 235] width 497 height 30
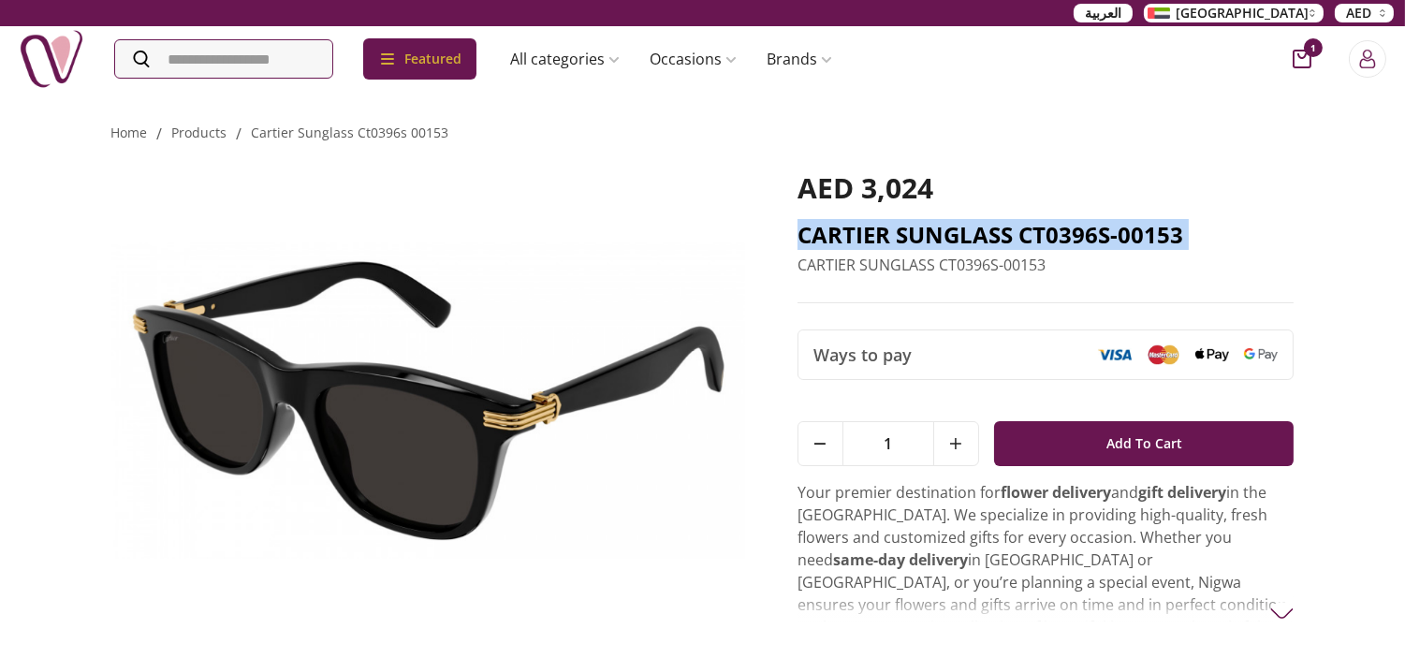
click at [1062, 227] on h2 "CARTIER SUNGLASS CT0396S-00153" at bounding box center [1045, 235] width 497 height 30
copy h2 "CARTIER SUNGLASS CT0396S-00153"
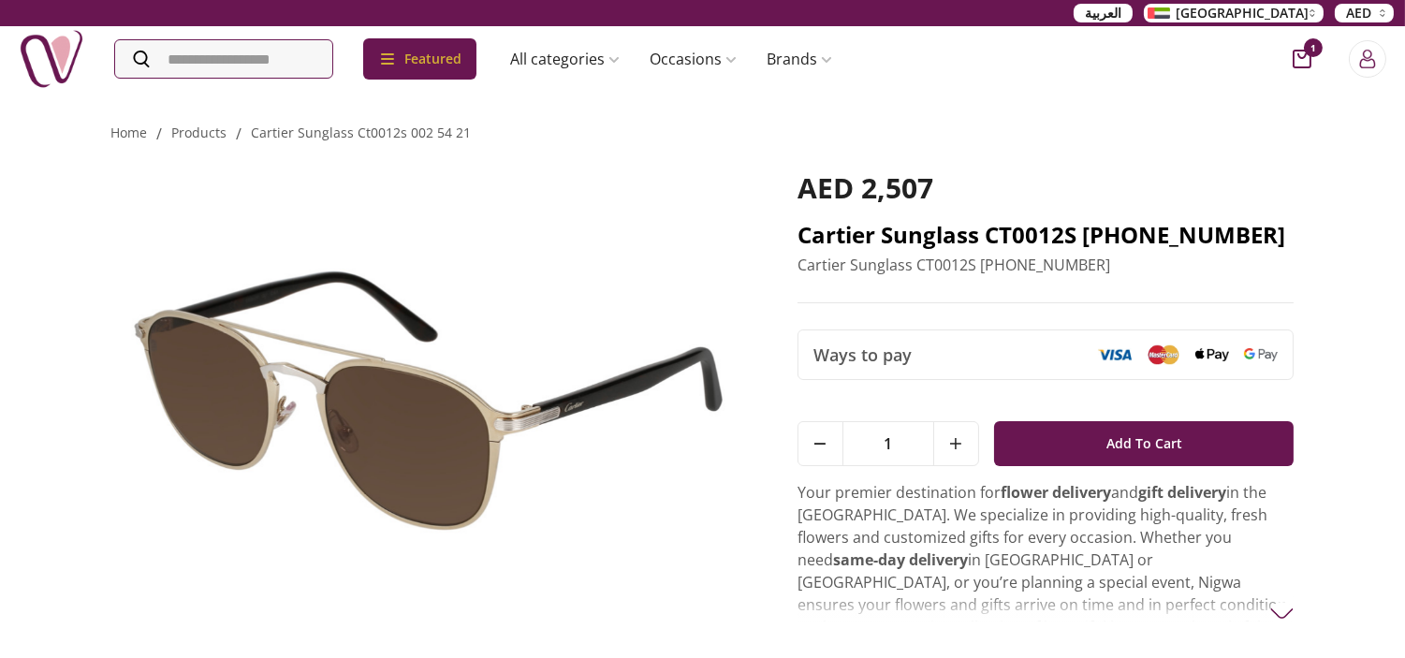
click at [1081, 227] on h2 "Cartier Sunglass CT0012S 002 54-21" at bounding box center [1045, 235] width 497 height 30
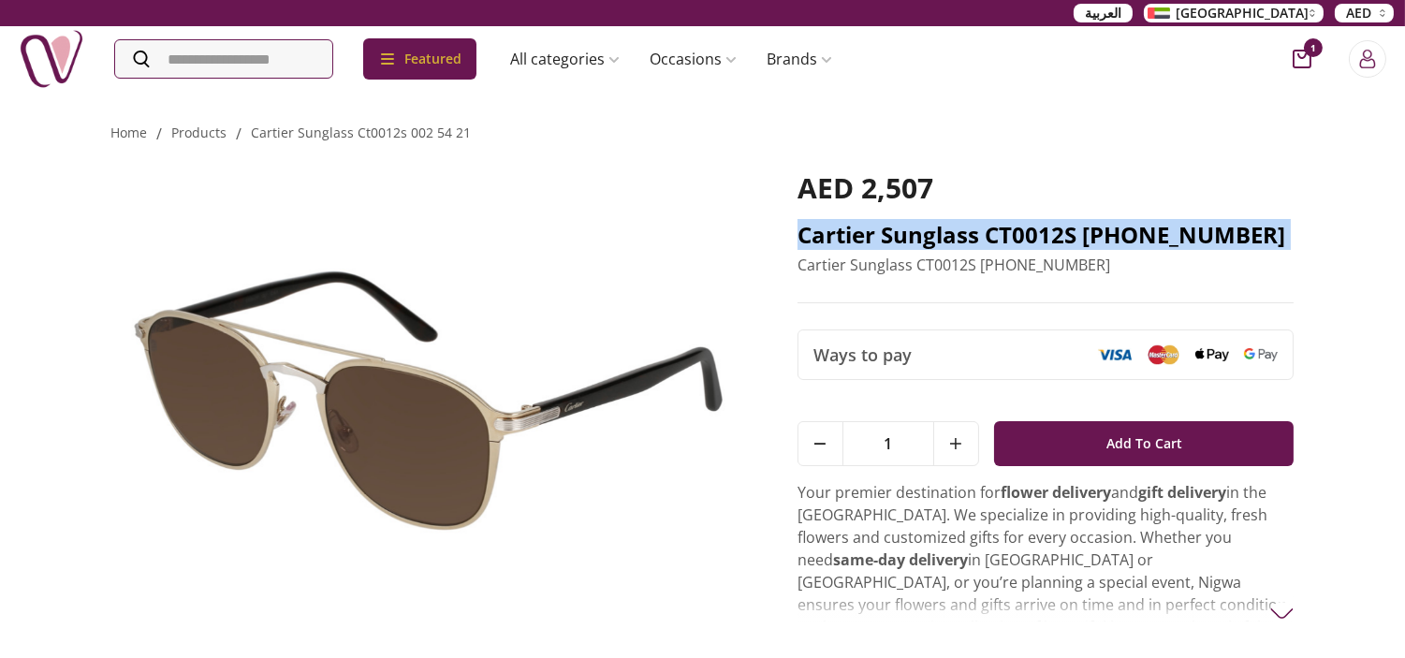
click at [1081, 227] on h2 "Cartier Sunglass CT0012S 002 54-21" at bounding box center [1045, 235] width 497 height 30
copy h2 "Cartier Sunglass CT0012S 002 54-21"
click at [1317, 231] on div "Home / products / cartier sunglass ct0012s 002 54 21 Cartier Sunglass CT0012S 0…" at bounding box center [702, 500] width 1405 height 821
